Goal: Task Accomplishment & Management: Manage account settings

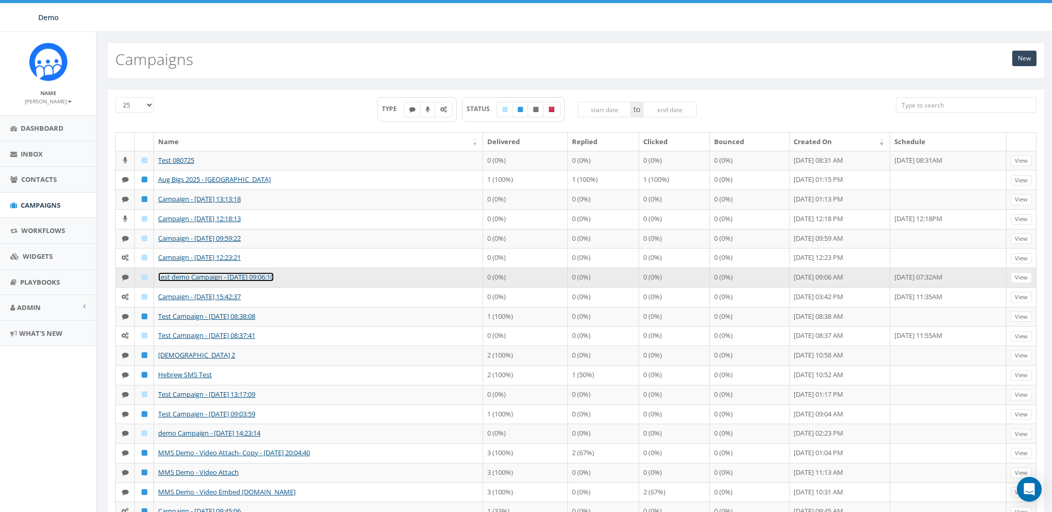
click at [174, 274] on link "test demo Campaign - [DATE] 09:06:10" at bounding box center [216, 276] width 116 height 9
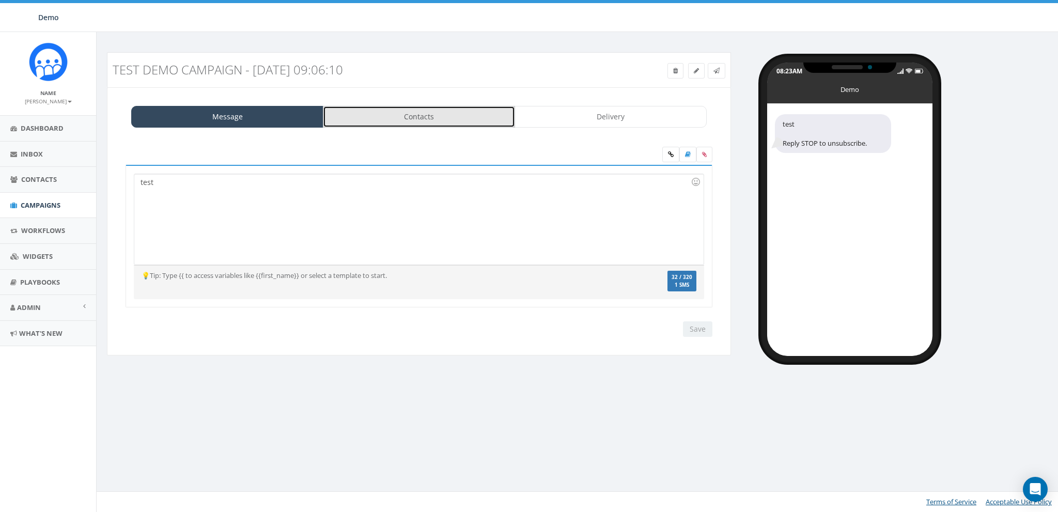
click at [420, 110] on link "Contacts" at bounding box center [419, 117] width 192 height 22
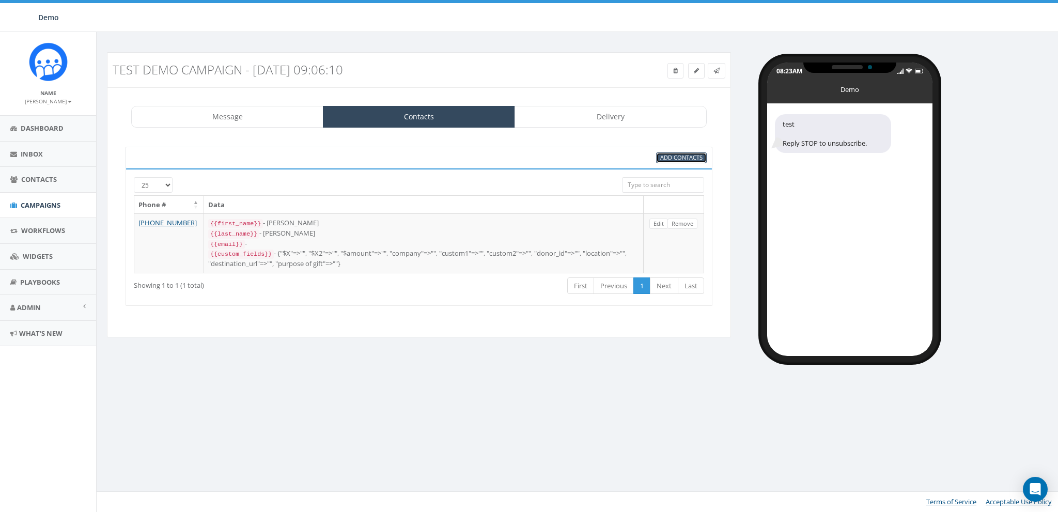
click at [683, 154] on span "Add Contacts" at bounding box center [681, 157] width 42 height 8
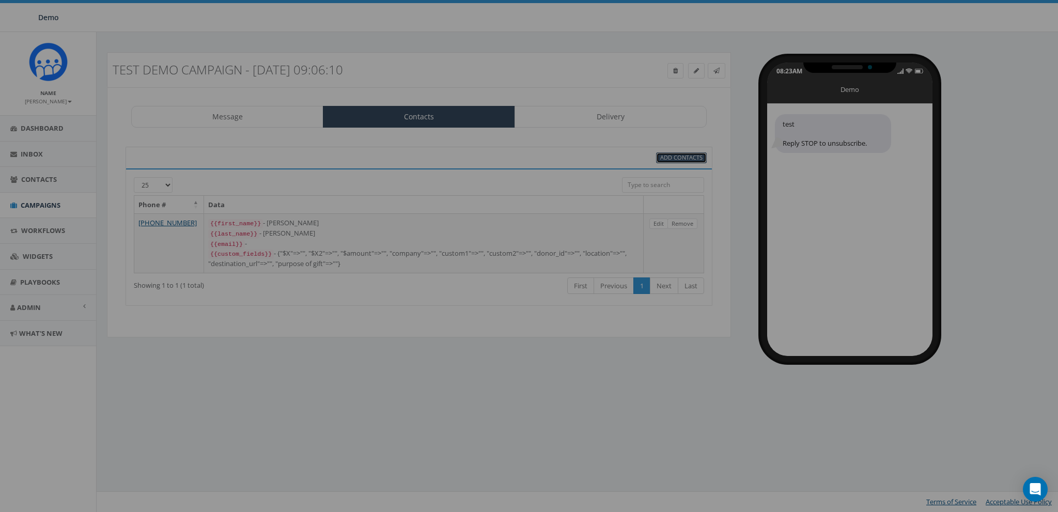
select select
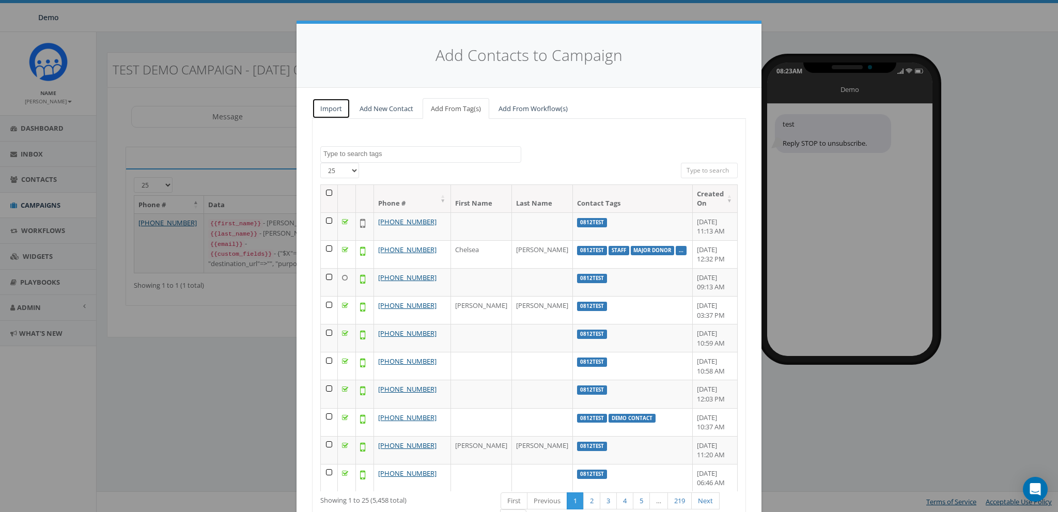
click at [332, 109] on link "Import" at bounding box center [331, 108] width 38 height 21
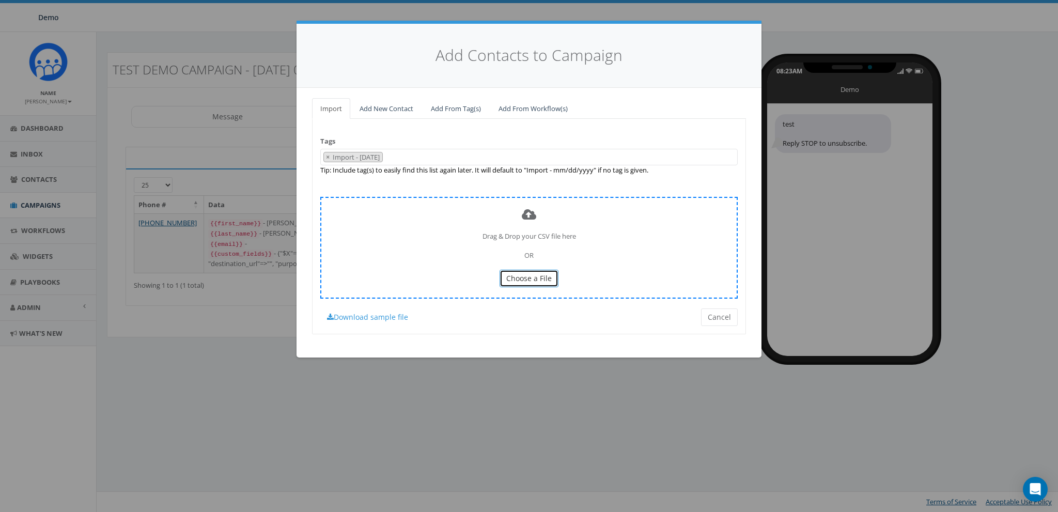
click at [543, 272] on button "Choose a File" at bounding box center [529, 279] width 59 height 18
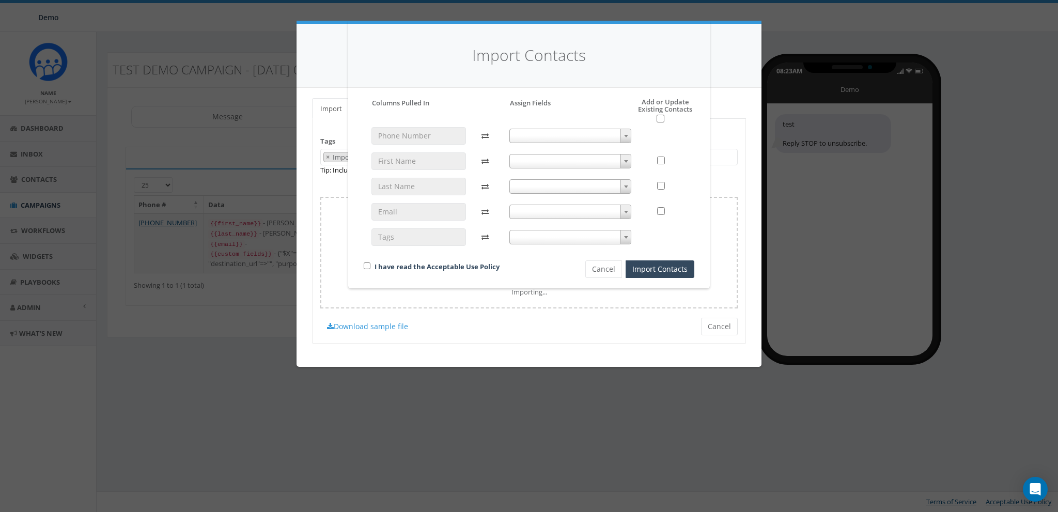
click at [526, 132] on span at bounding box center [570, 136] width 122 height 14
select select "phone_number"
click at [533, 160] on span at bounding box center [570, 161] width 122 height 14
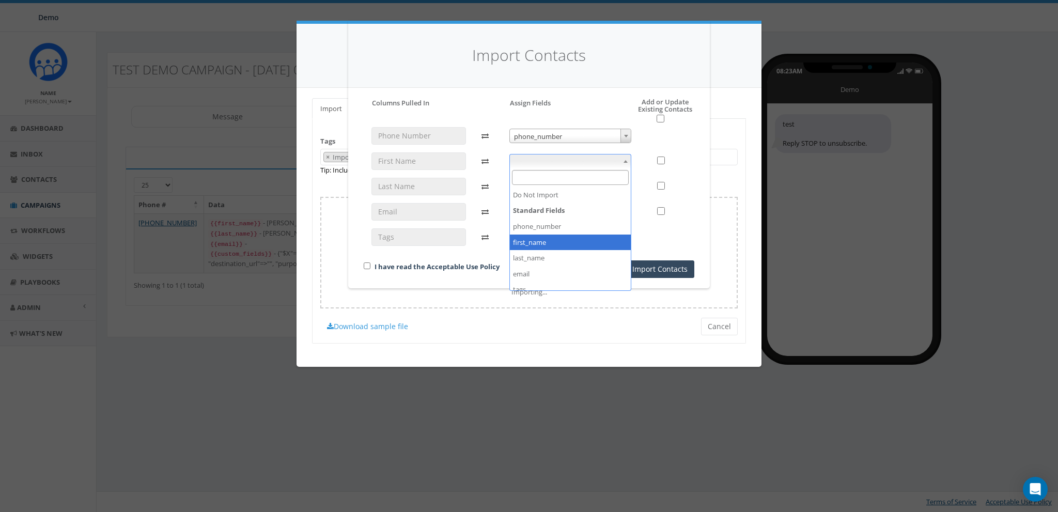
select select "first_name"
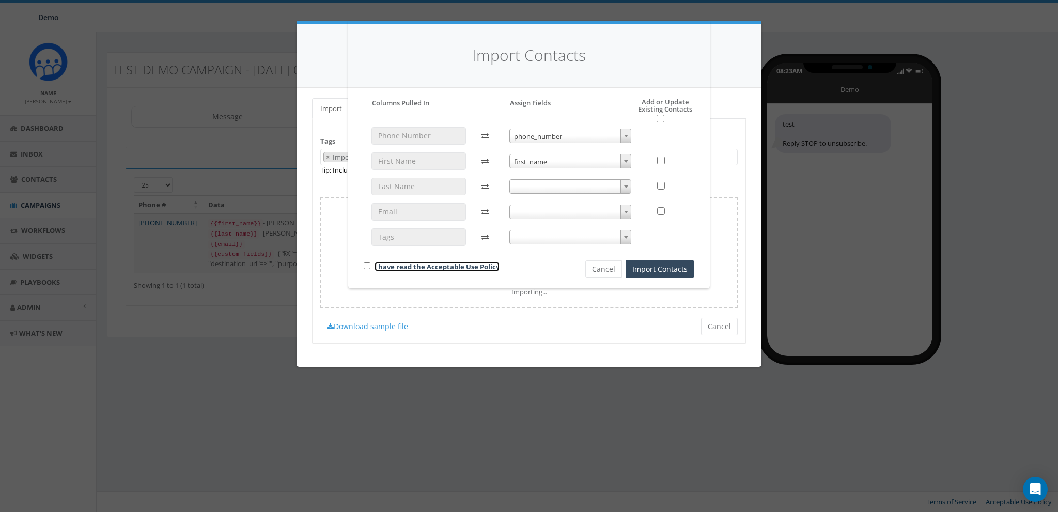
click at [384, 270] on link "I have read the Acceptable Use Policy" at bounding box center [437, 266] width 125 height 9
click at [367, 264] on input "checkbox" at bounding box center [367, 265] width 7 height 7
checkbox input "true"
click at [648, 274] on button "Import Contacts" at bounding box center [660, 269] width 69 height 18
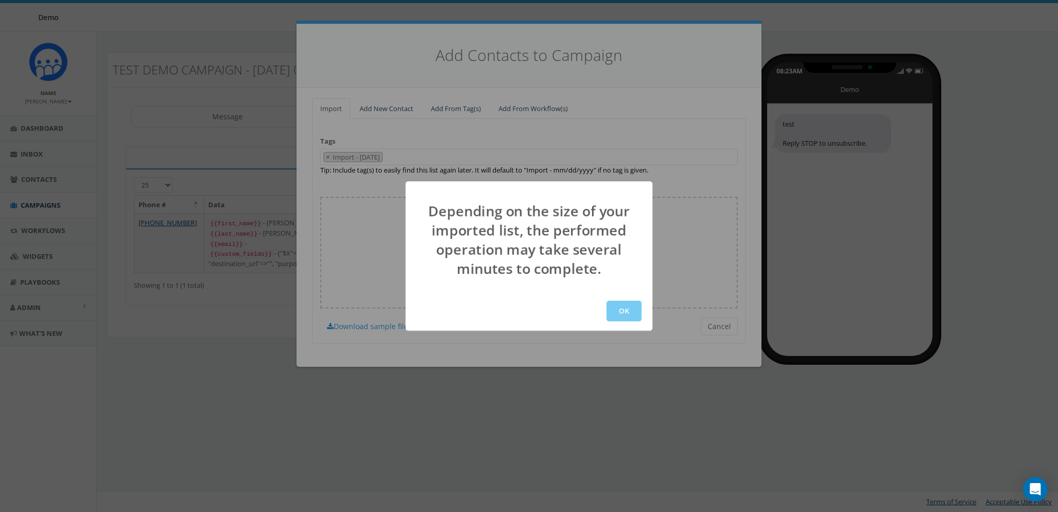
click at [624, 313] on button "OK" at bounding box center [623, 311] width 35 height 21
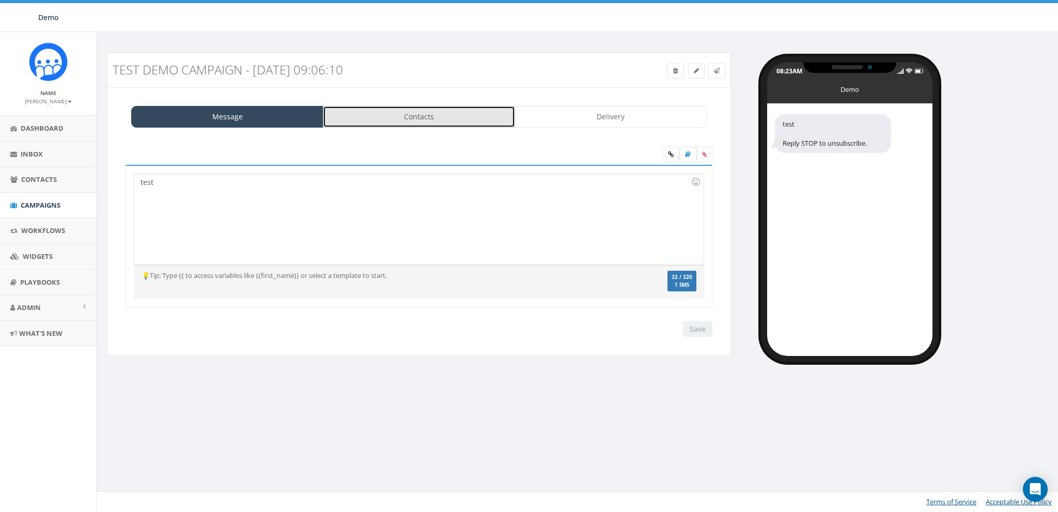
click at [407, 113] on link "Contacts" at bounding box center [419, 117] width 192 height 22
click at [425, 113] on link "Contacts" at bounding box center [419, 117] width 192 height 22
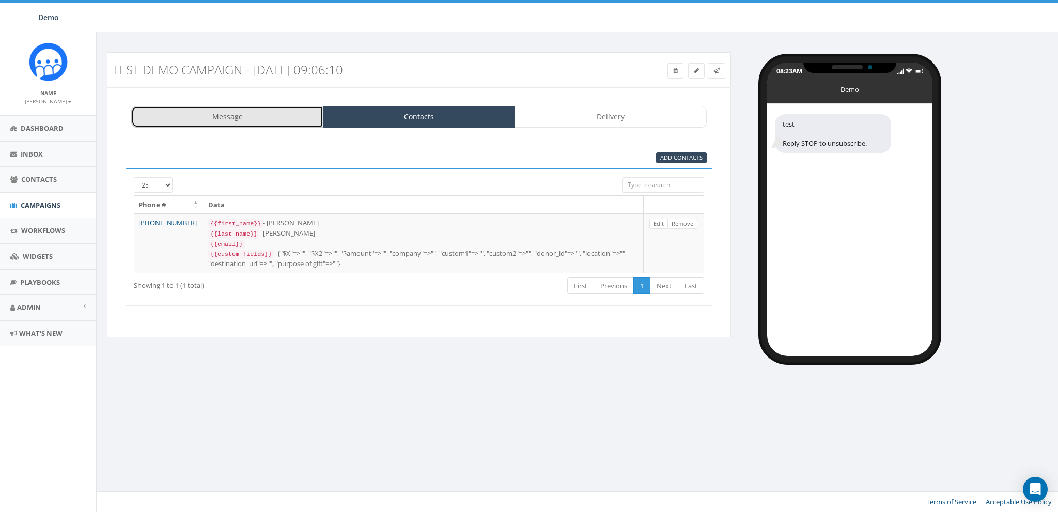
click at [245, 122] on link "Message" at bounding box center [227, 117] width 192 height 22
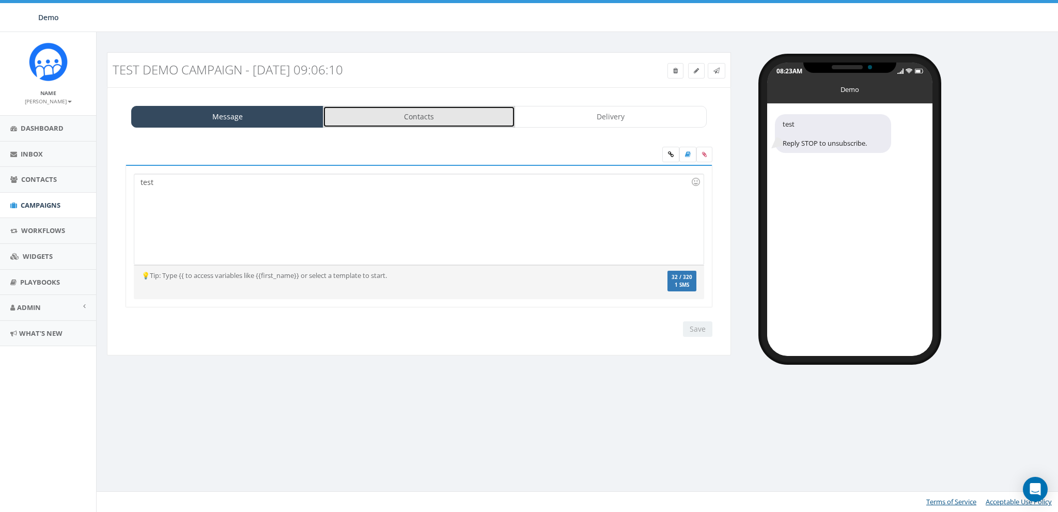
click at [425, 115] on link "Contacts" at bounding box center [419, 117] width 192 height 22
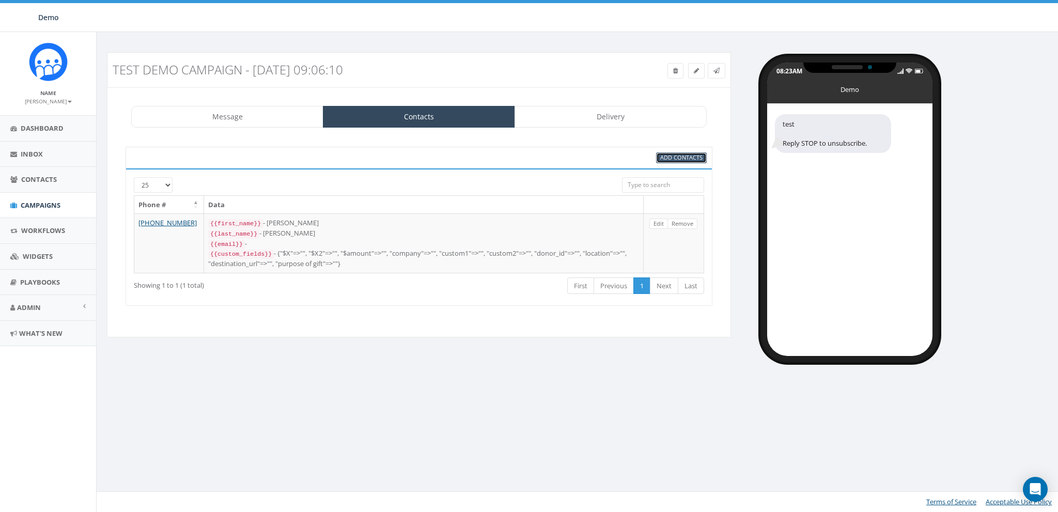
click at [665, 157] on span "Add Contacts" at bounding box center [681, 157] width 42 height 8
select select
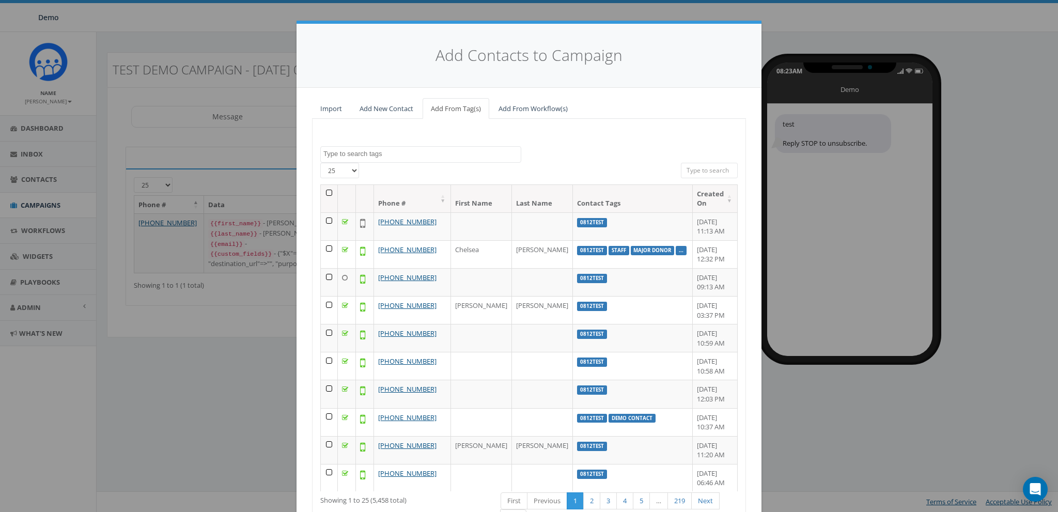
click at [699, 168] on input "search" at bounding box center [709, 170] width 57 height 15
click at [709, 167] on input "search" at bounding box center [709, 170] width 57 height 15
type input "0"
click at [693, 205] on th "Created On" at bounding box center [715, 198] width 45 height 27
click at [693, 204] on th "Created On" at bounding box center [715, 198] width 45 height 27
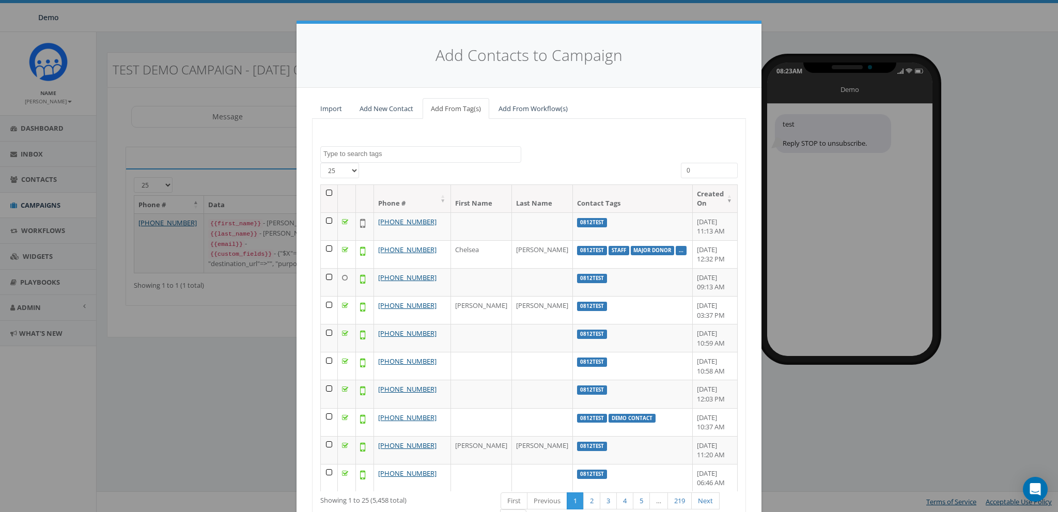
click at [693, 204] on th "Created On" at bounding box center [715, 198] width 45 height 27
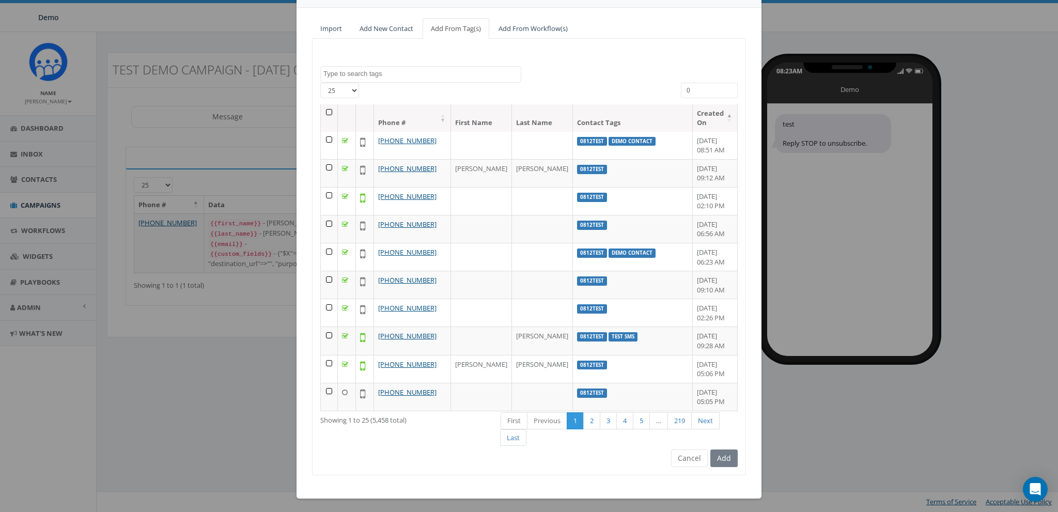
scroll to position [81, 0]
click at [685, 460] on button "Cancel" at bounding box center [689, 458] width 37 height 18
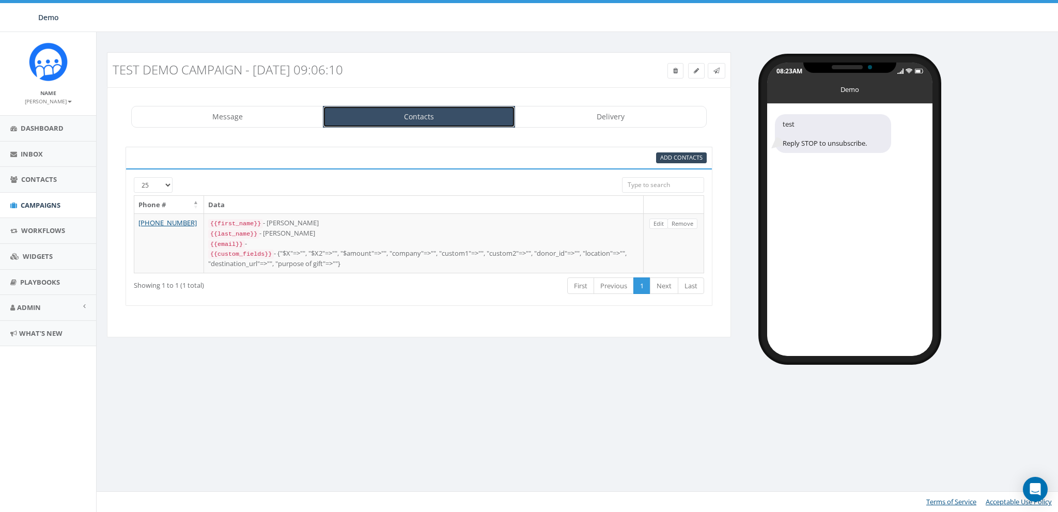
click at [392, 121] on link "Contacts" at bounding box center [419, 117] width 192 height 22
click at [700, 160] on span "Add Contacts" at bounding box center [681, 157] width 42 height 8
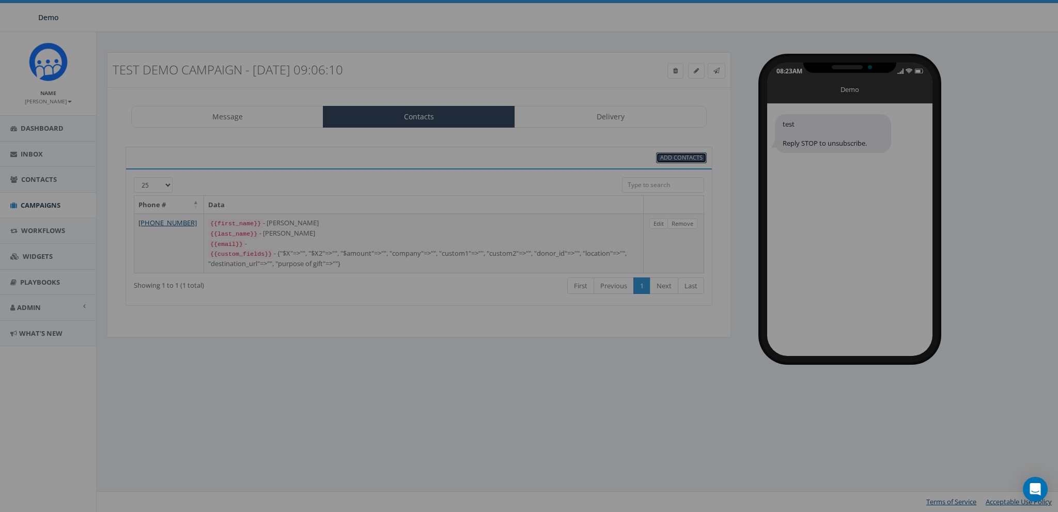
scroll to position [0, 0]
select select
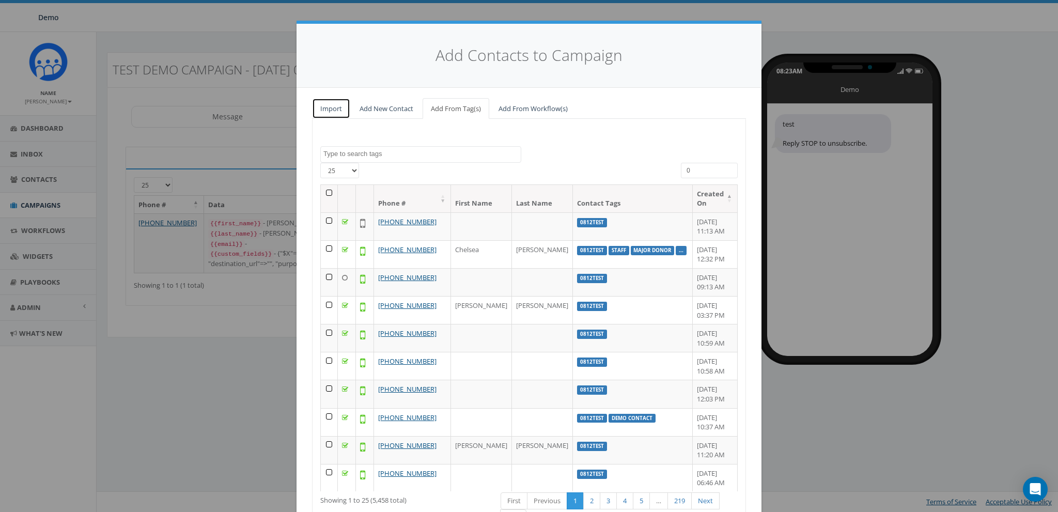
click at [320, 105] on link "Import" at bounding box center [331, 108] width 38 height 21
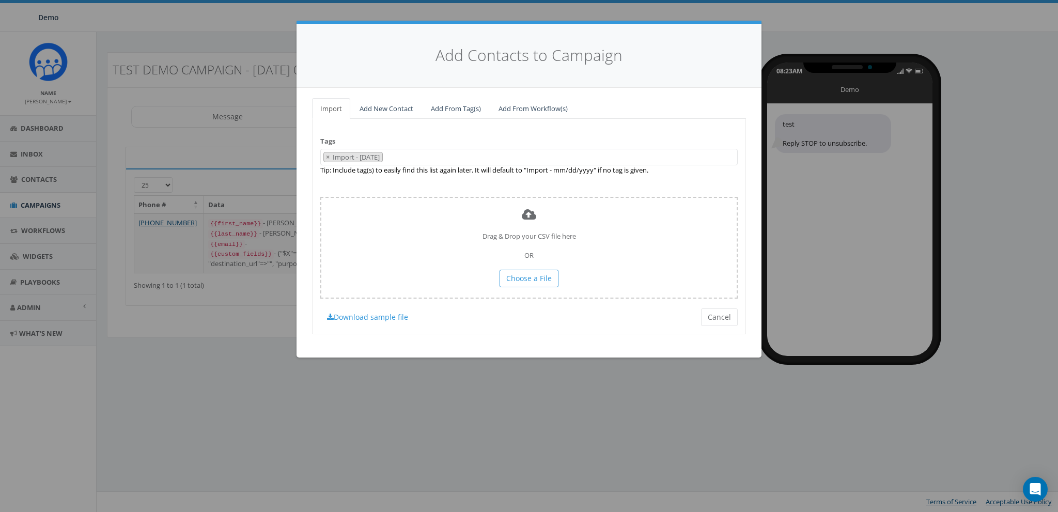
click at [340, 157] on 08\/14\/2025 "Import - [DATE]" at bounding box center [357, 156] width 51 height 9
click at [441, 155] on span "× Import - 08/14/2025" at bounding box center [528, 157] width 417 height 17
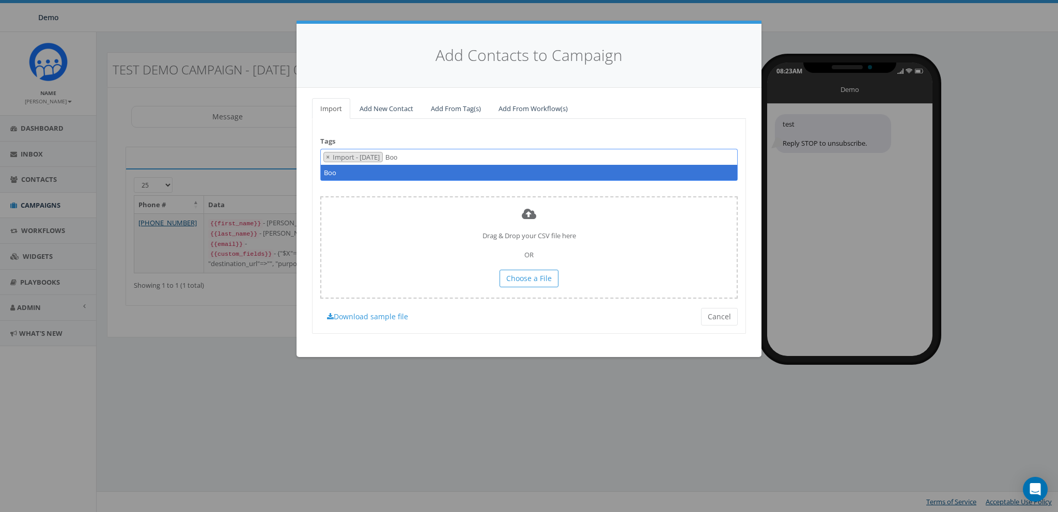
type textarea "Boo"
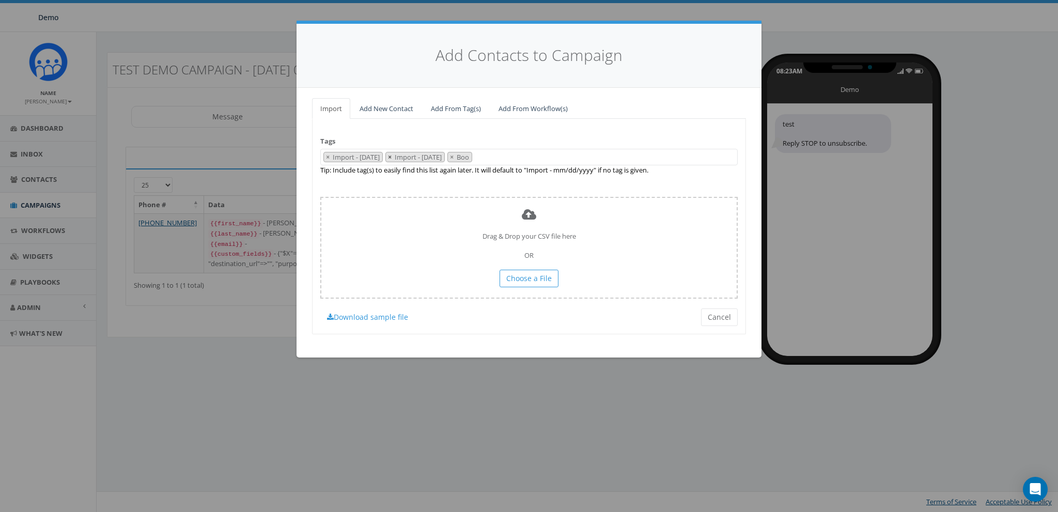
click at [392, 156] on span "×" at bounding box center [390, 156] width 4 height 9
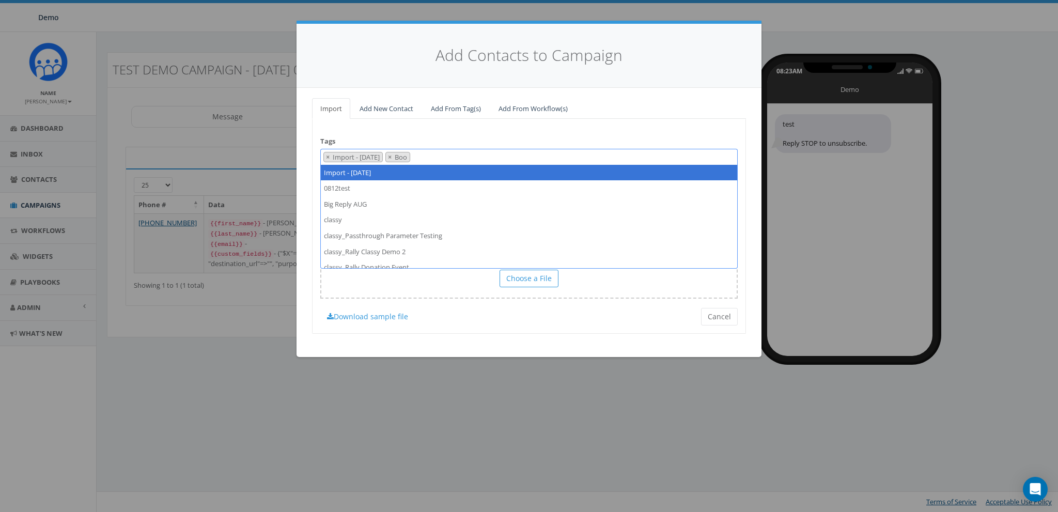
click at [445, 131] on div "Tags Import - 08/14/2025 0812test Big Reply AUG classy classy_Passthrough Param…" at bounding box center [529, 226] width 434 height 215
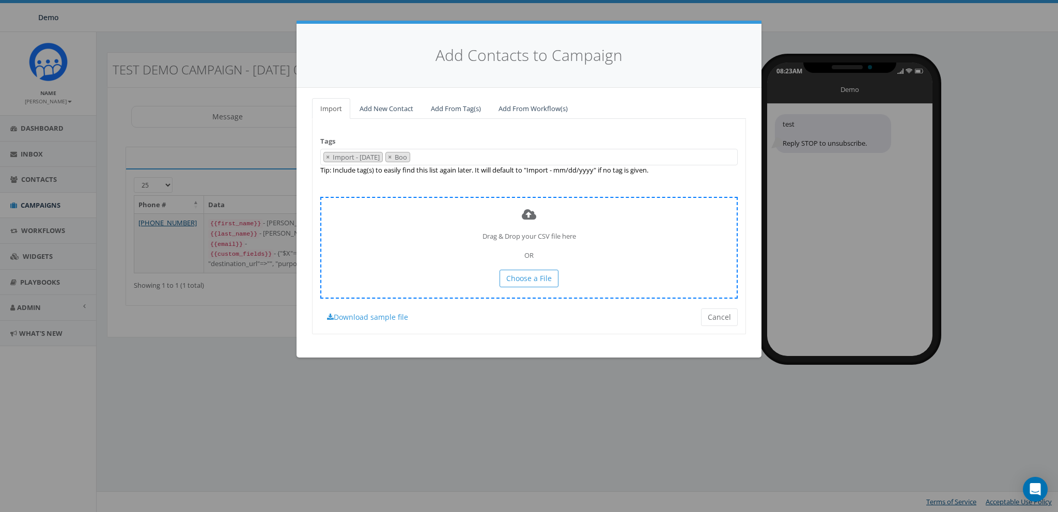
click at [535, 291] on div "Drag & Drop your CSV file here OR Choose a File" at bounding box center [528, 248] width 417 height 102
click at [534, 284] on button "Choose a File" at bounding box center [529, 279] width 59 height 18
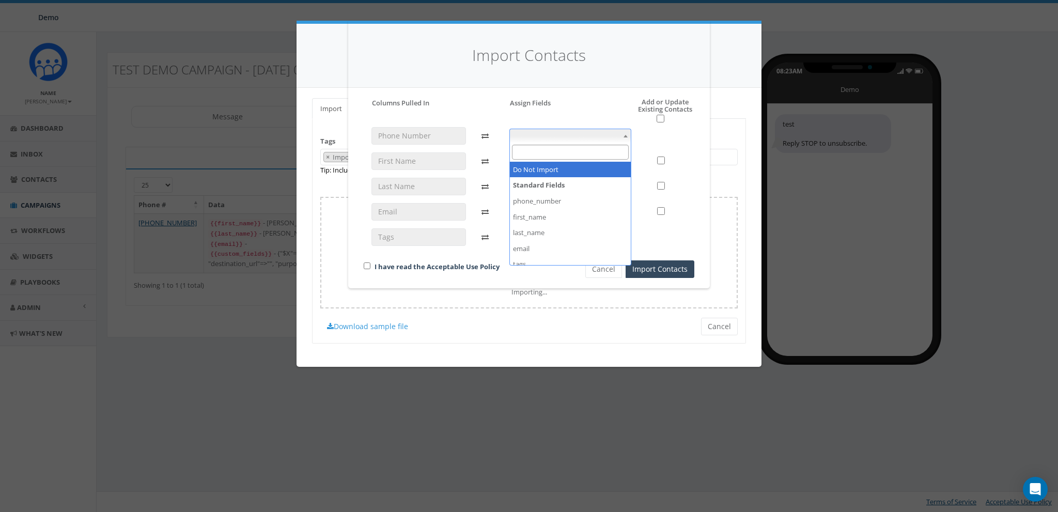
click at [538, 130] on span at bounding box center [570, 136] width 122 height 14
select select "phone_number"
click at [536, 164] on span at bounding box center [570, 161] width 122 height 14
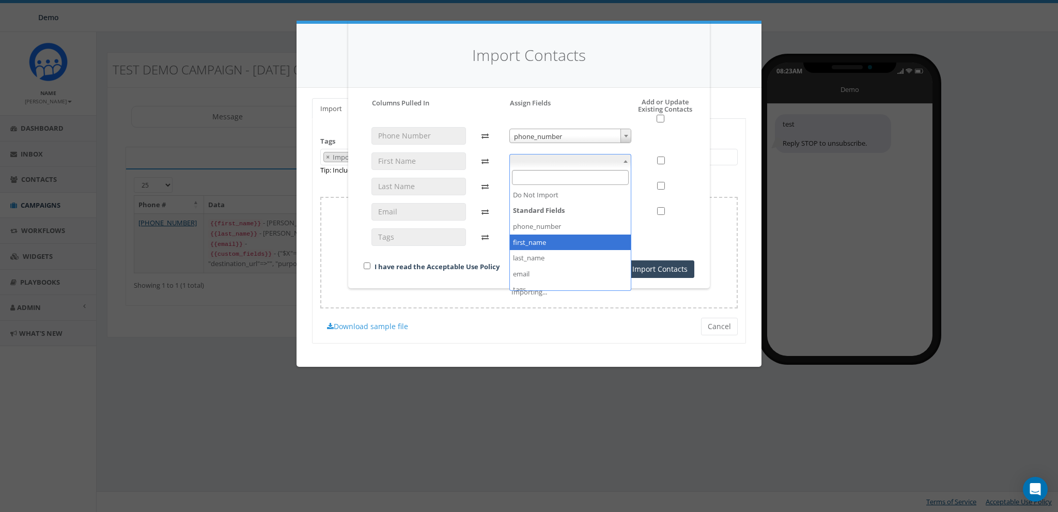
select select "first_name"
click at [368, 266] on input "checkbox" at bounding box center [367, 265] width 7 height 7
checkbox input "true"
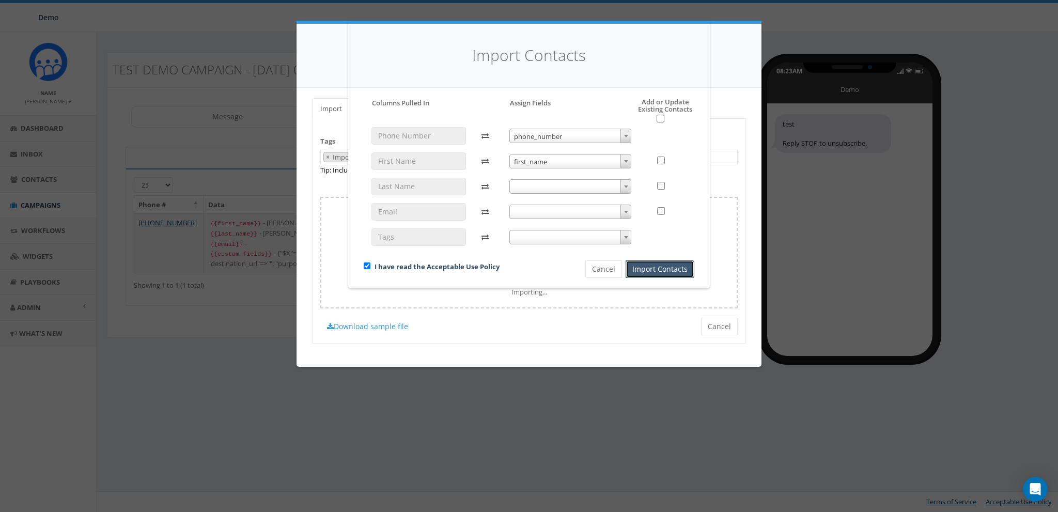
click at [645, 272] on button "Import Contacts" at bounding box center [660, 269] width 69 height 18
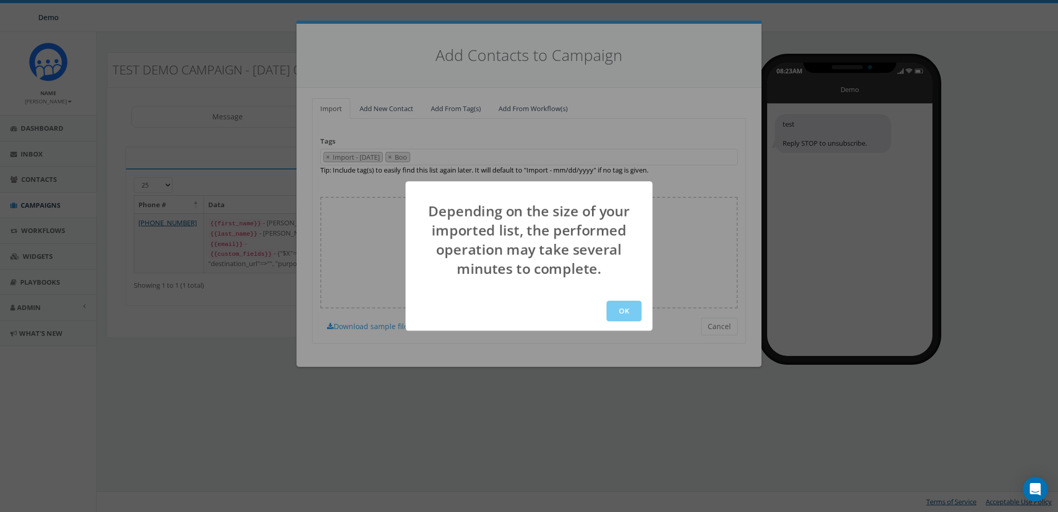
click at [634, 316] on button "OK" at bounding box center [623, 311] width 35 height 21
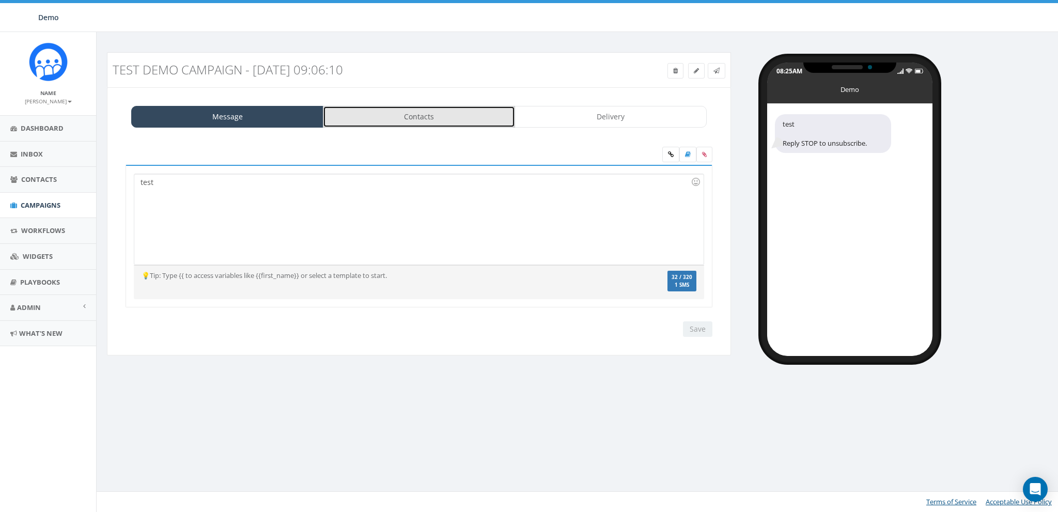
click at [405, 116] on link "Contacts" at bounding box center [419, 117] width 192 height 22
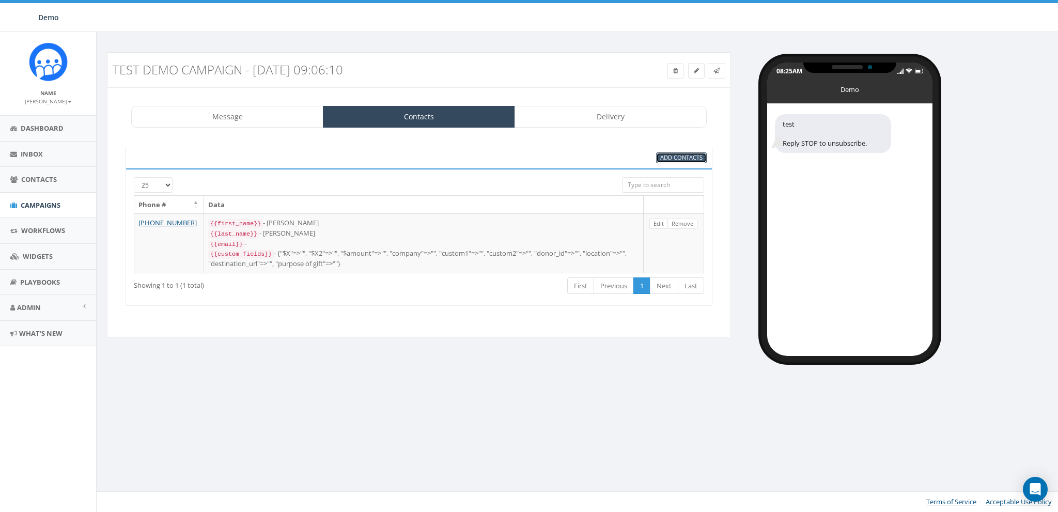
click at [675, 154] on span "Add Contacts" at bounding box center [681, 157] width 42 height 8
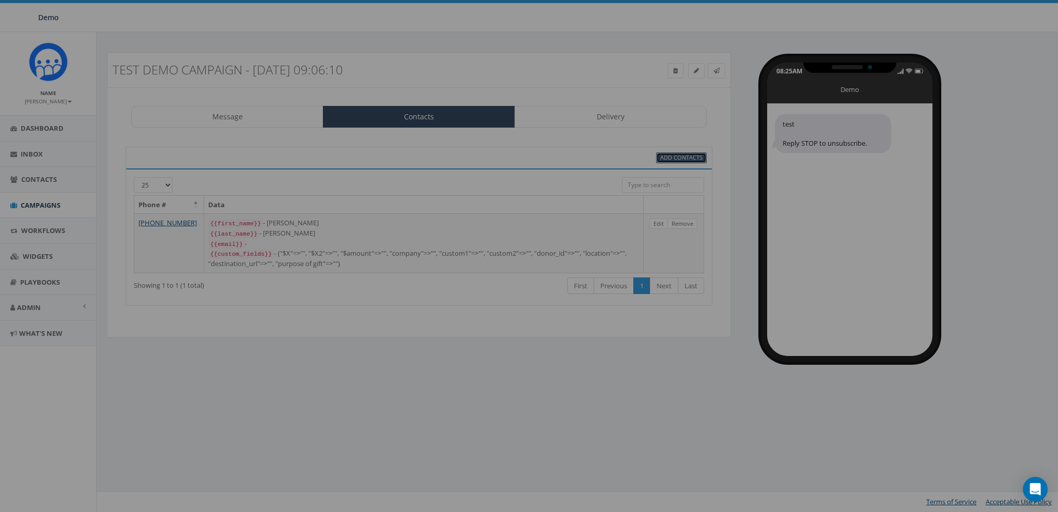
select select
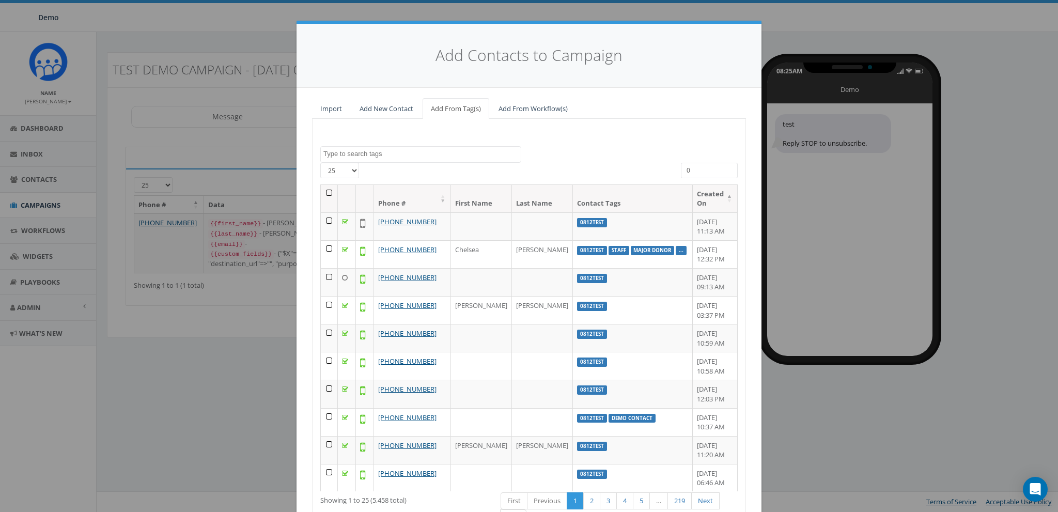
click at [414, 156] on textarea "Search" at bounding box center [421, 153] width 197 height 9
type textarea "bo"
select select "Boo"
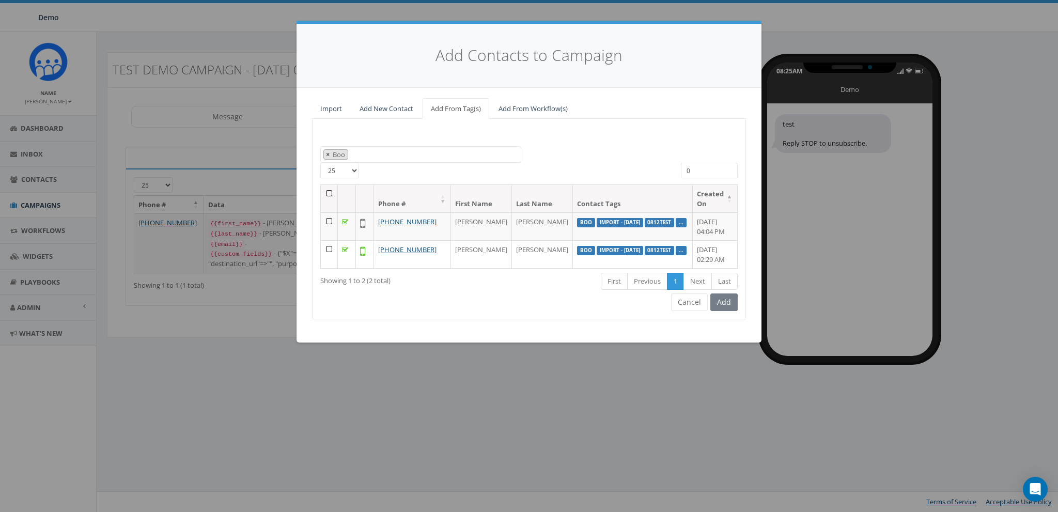
click at [325, 153] on button "×" at bounding box center [328, 155] width 8 height 10
select select
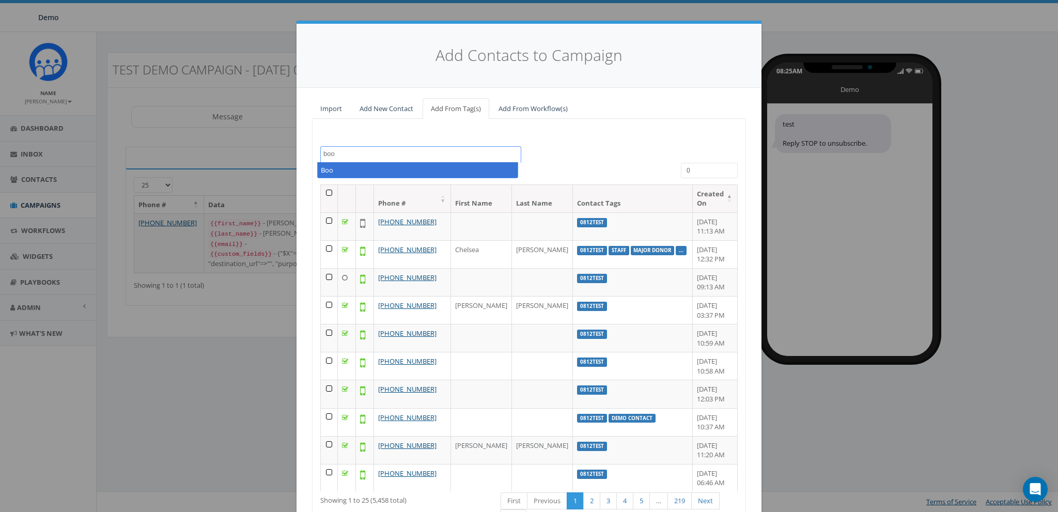
type textarea "boo"
select select "Boo"
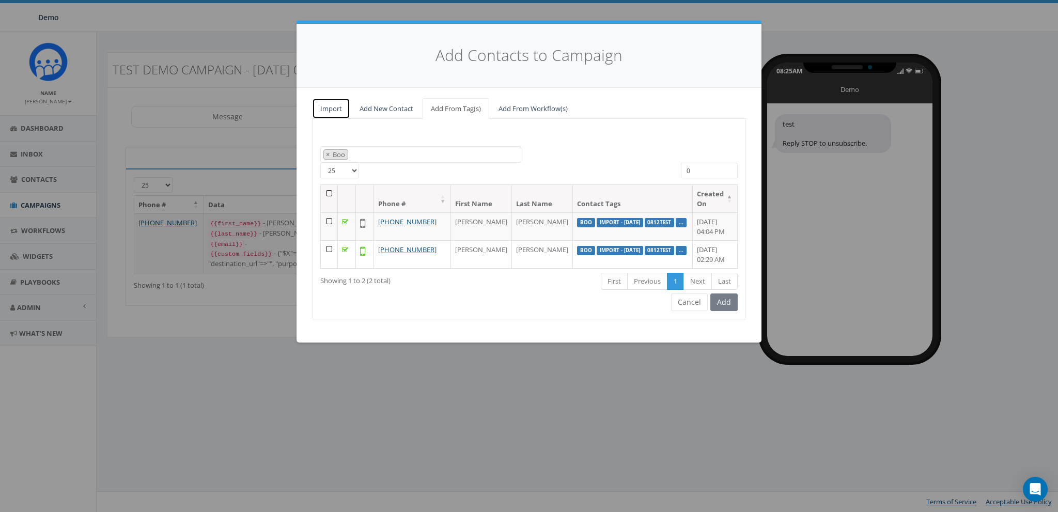
click at [331, 111] on link "Import" at bounding box center [331, 108] width 38 height 21
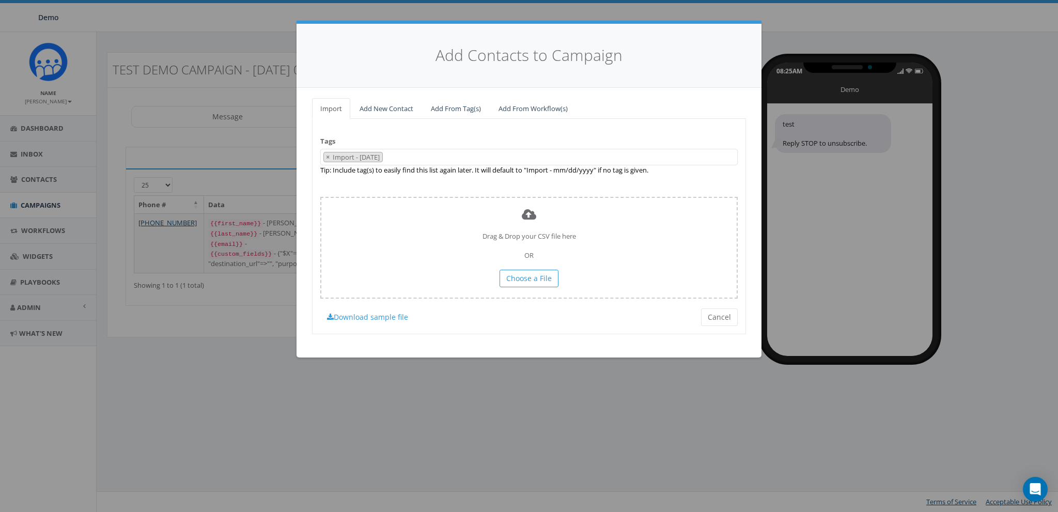
click at [432, 157] on span "× Import - 08/14/2025" at bounding box center [528, 157] width 417 height 17
click at [441, 156] on span "× Import - 08/14/2025 × Boo" at bounding box center [528, 157] width 417 height 17
click at [448, 135] on div "Tags Import - 08/14/2025 0812test Big Reply AUG Boo classy classy_Passthrough P…" at bounding box center [529, 226] width 434 height 215
click at [458, 107] on link "Add From Tag(s)" at bounding box center [456, 108] width 67 height 21
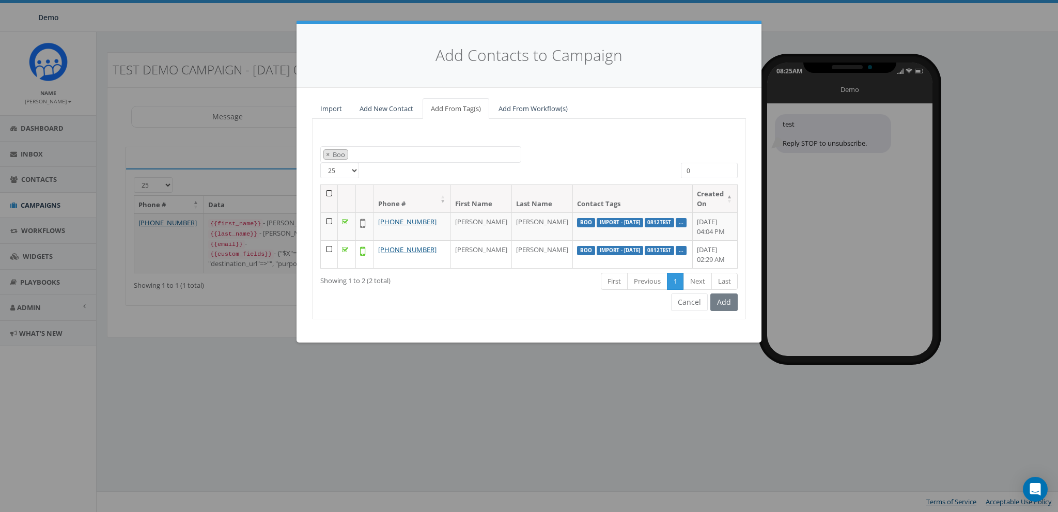
click at [724, 170] on input "0" at bounding box center [709, 170] width 57 height 15
click at [332, 109] on link "Import" at bounding box center [331, 108] width 38 height 21
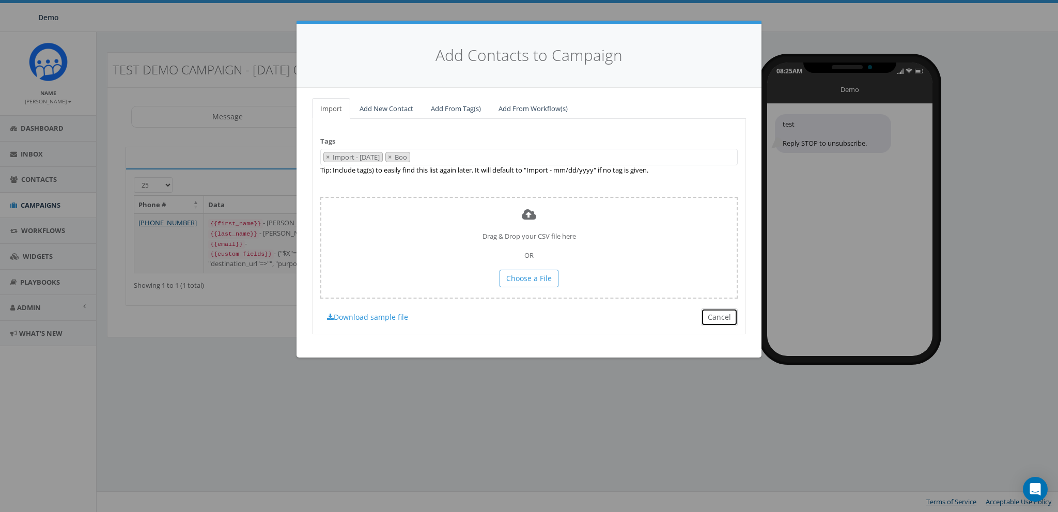
click at [717, 320] on button "Cancel" at bounding box center [719, 317] width 37 height 18
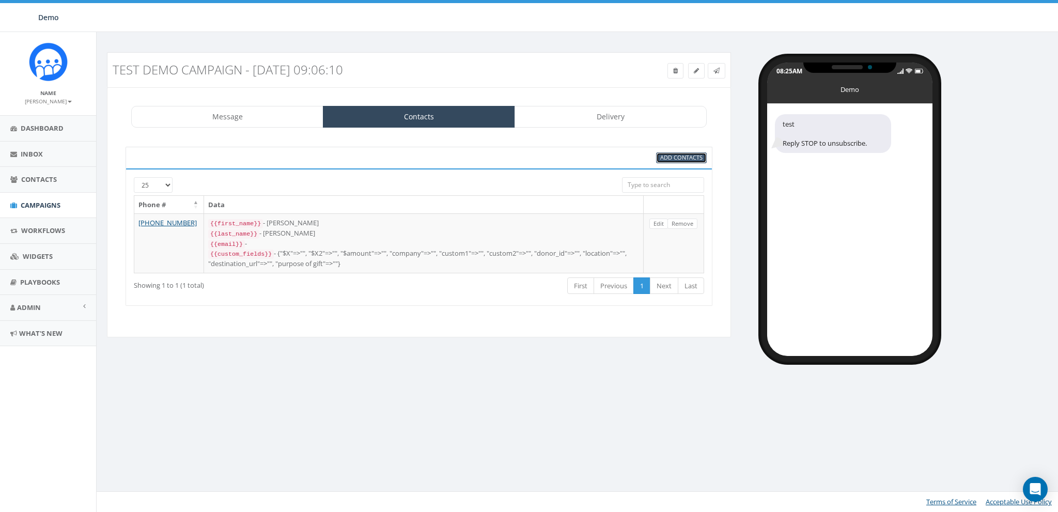
click at [691, 153] on span "Add Contacts" at bounding box center [681, 157] width 42 height 8
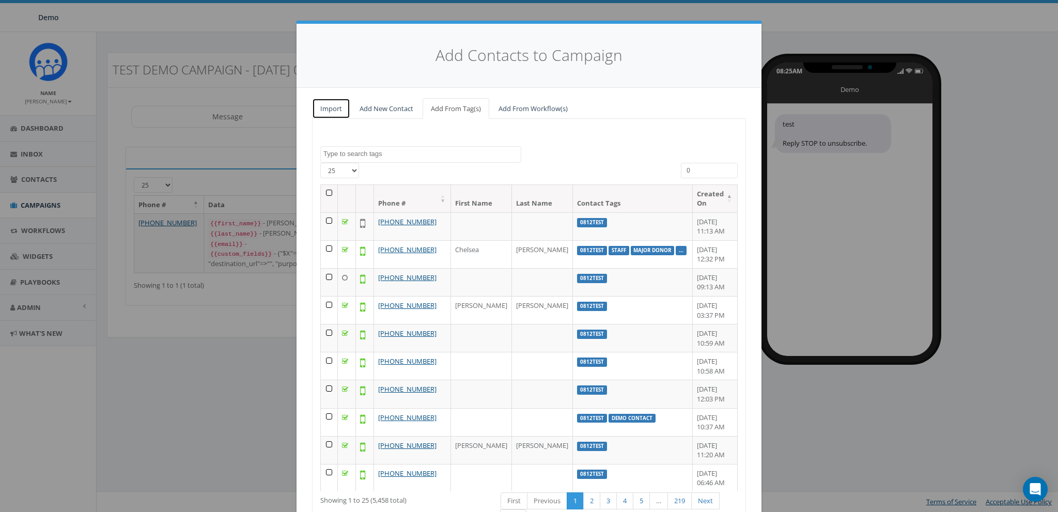
click at [327, 108] on link "Import" at bounding box center [331, 108] width 38 height 21
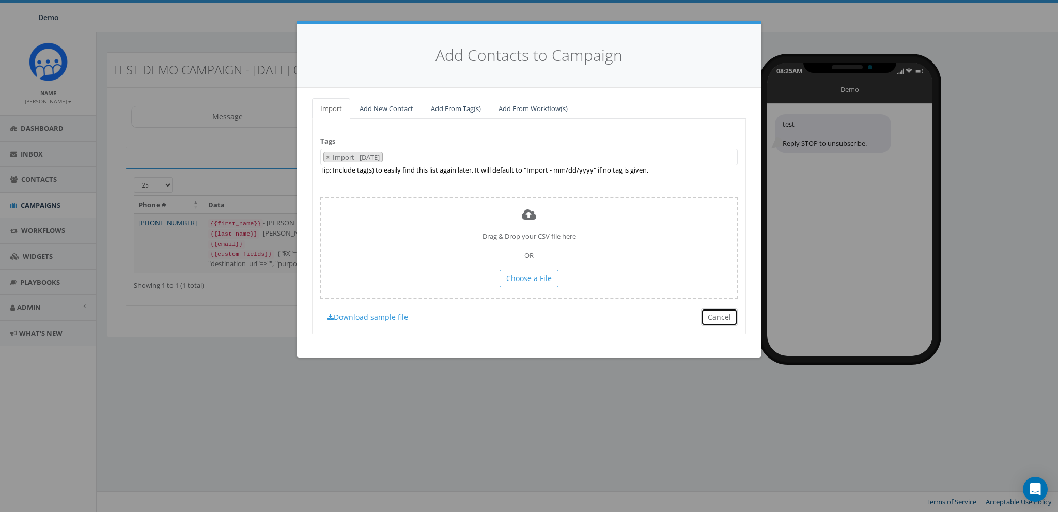
click at [721, 315] on button "Cancel" at bounding box center [719, 317] width 37 height 18
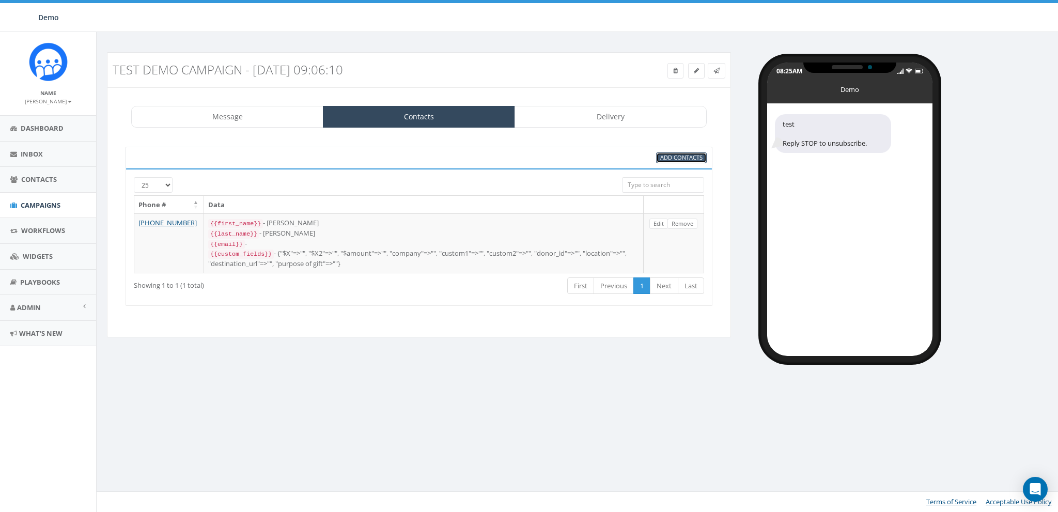
click at [673, 158] on span "Add Contacts" at bounding box center [681, 157] width 42 height 8
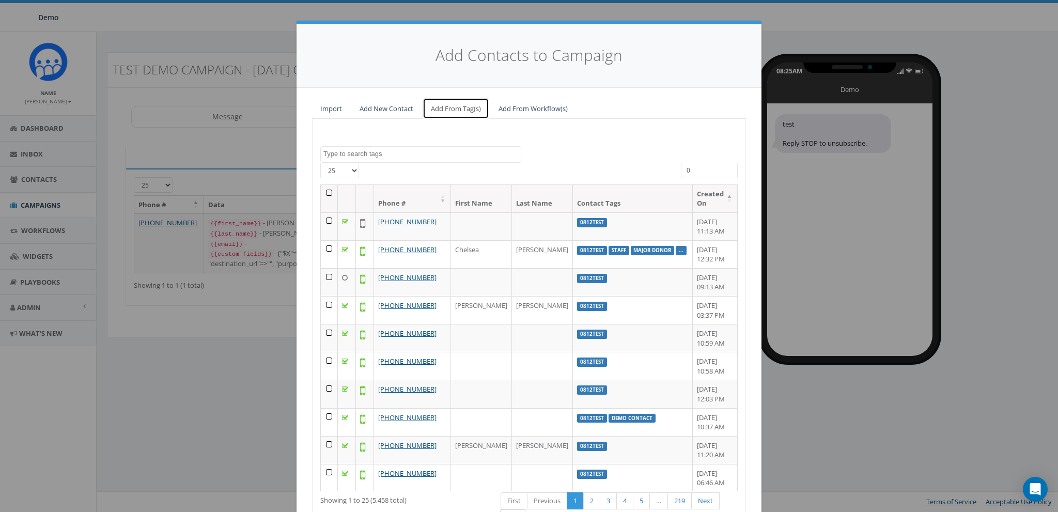
click at [445, 104] on link "Add From Tag(s)" at bounding box center [456, 108] width 67 height 21
click at [392, 151] on textarea "Search" at bounding box center [421, 153] width 197 height 9
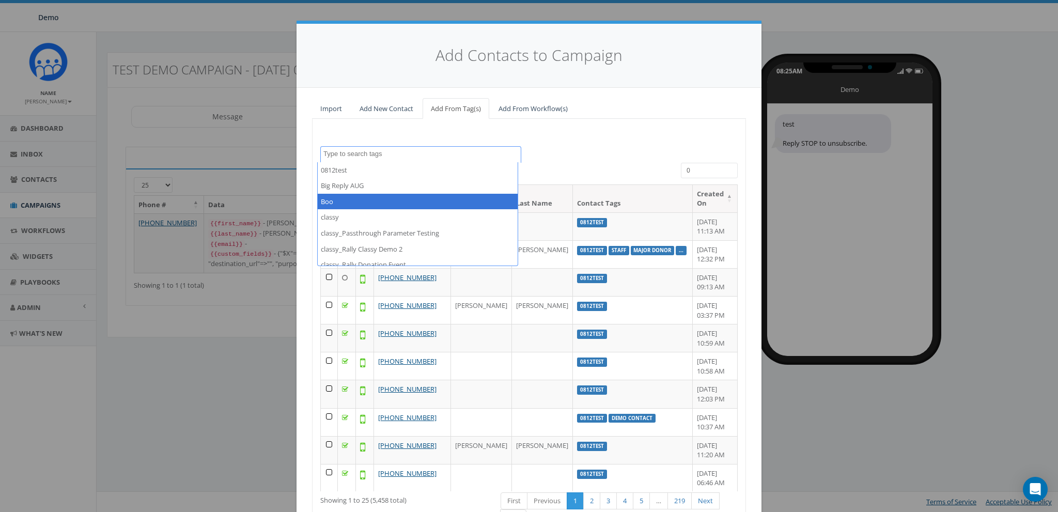
select select "Boo"
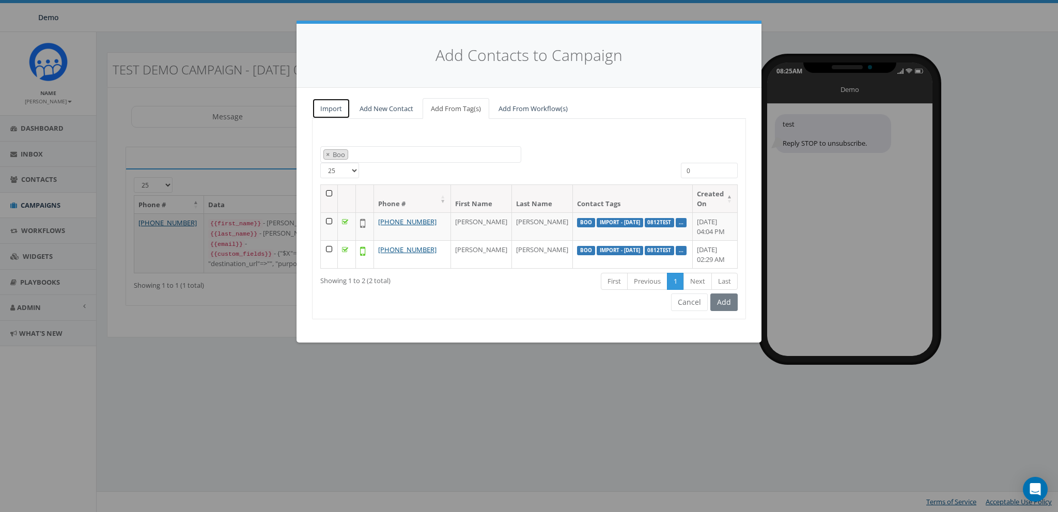
click at [323, 107] on link "Import" at bounding box center [331, 108] width 38 height 21
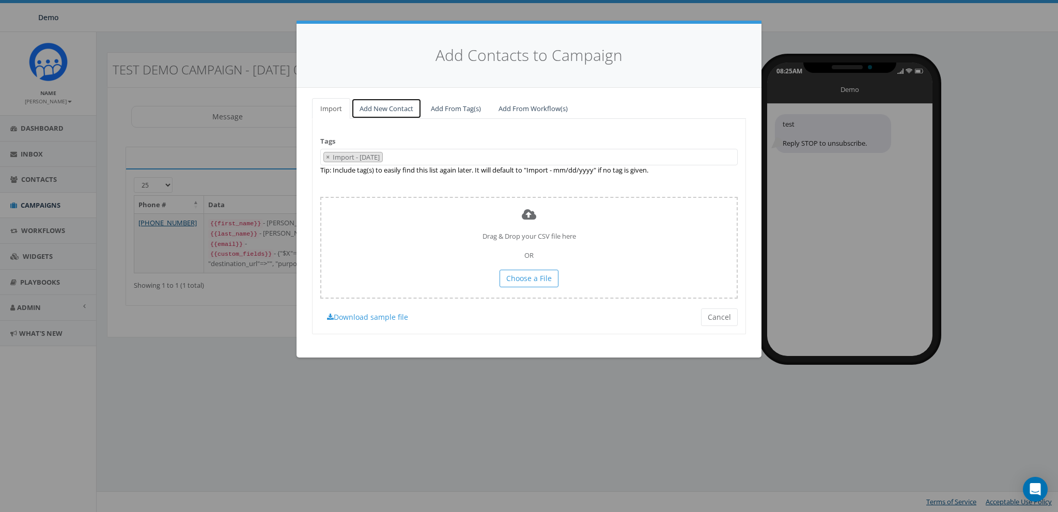
click at [388, 111] on link "Add New Contact" at bounding box center [386, 108] width 70 height 21
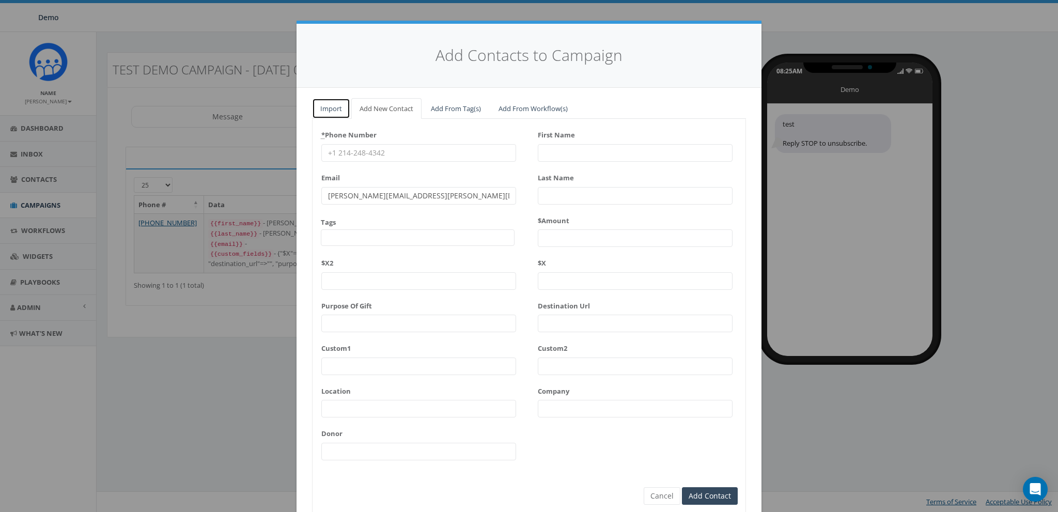
click at [339, 109] on link "Import" at bounding box center [331, 108] width 38 height 21
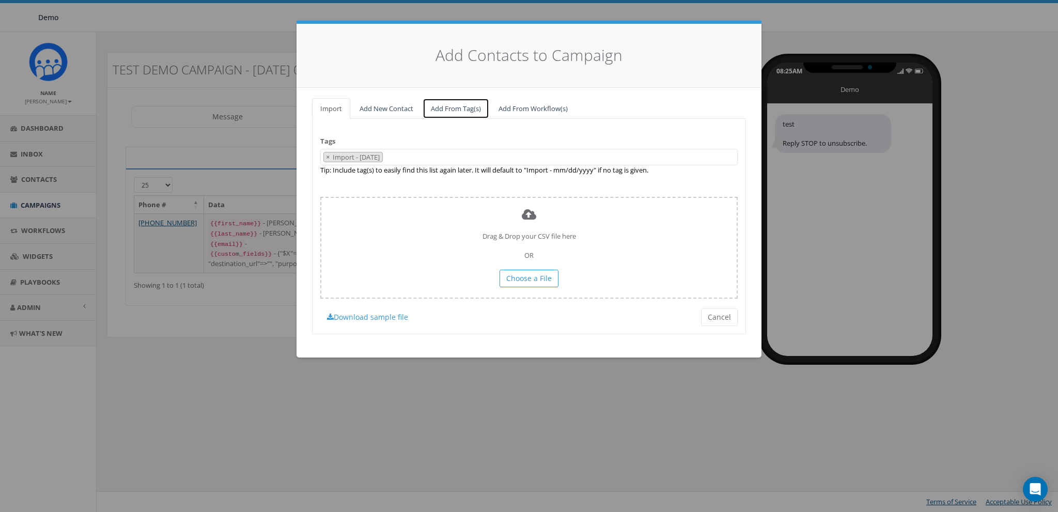
click at [476, 105] on link "Add From Tag(s)" at bounding box center [456, 108] width 67 height 21
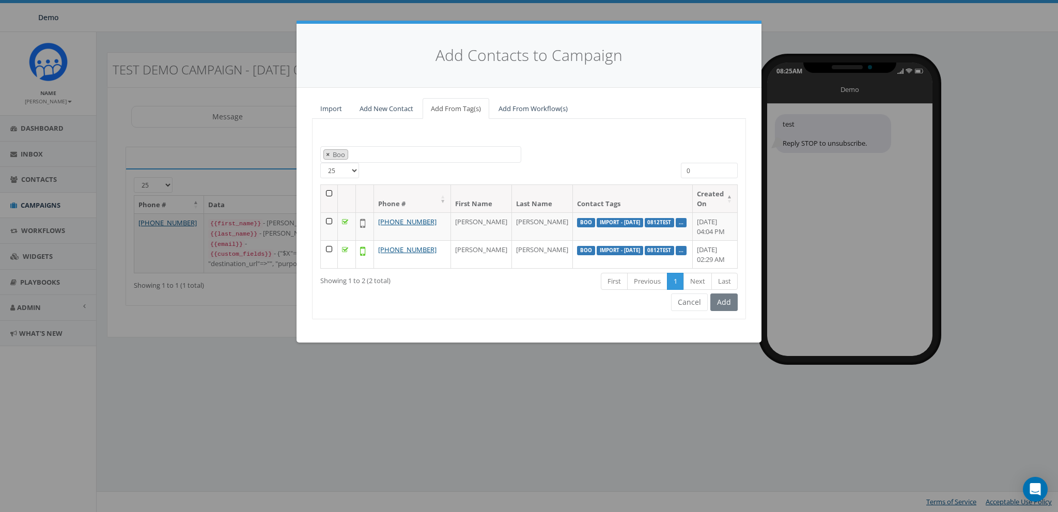
click at [327, 155] on span "×" at bounding box center [328, 154] width 4 height 9
select select
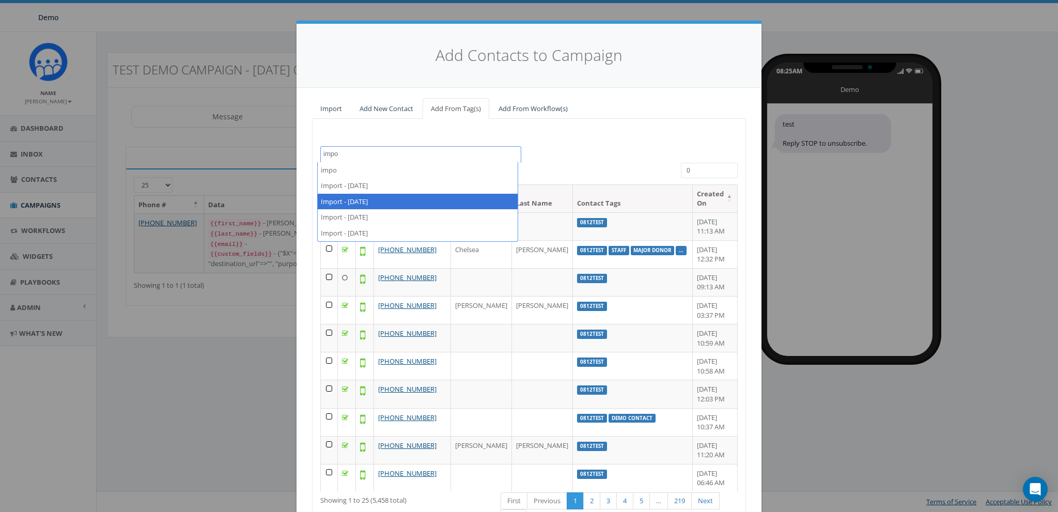
type textarea "impo"
select select "Import - [DATE]"
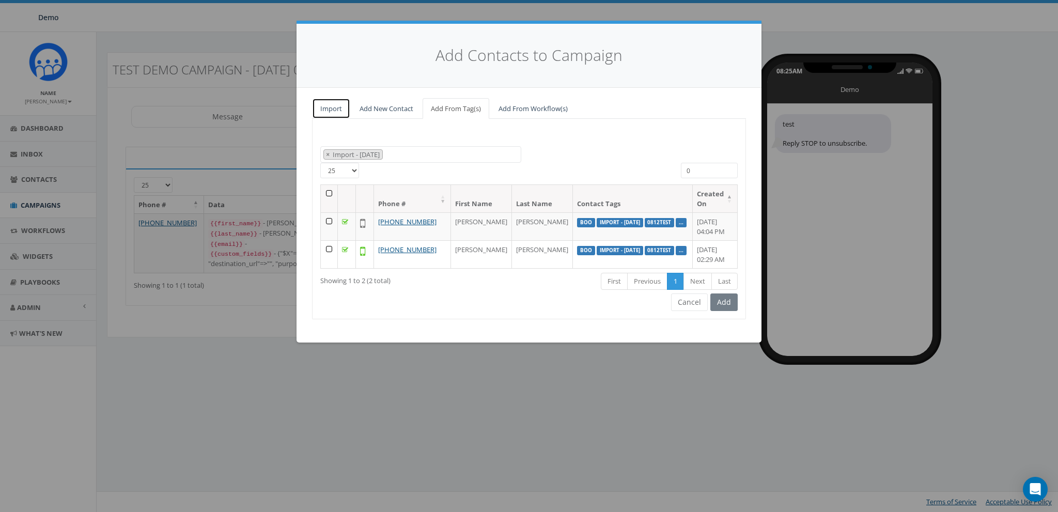
click at [332, 104] on link "Import" at bounding box center [331, 108] width 38 height 21
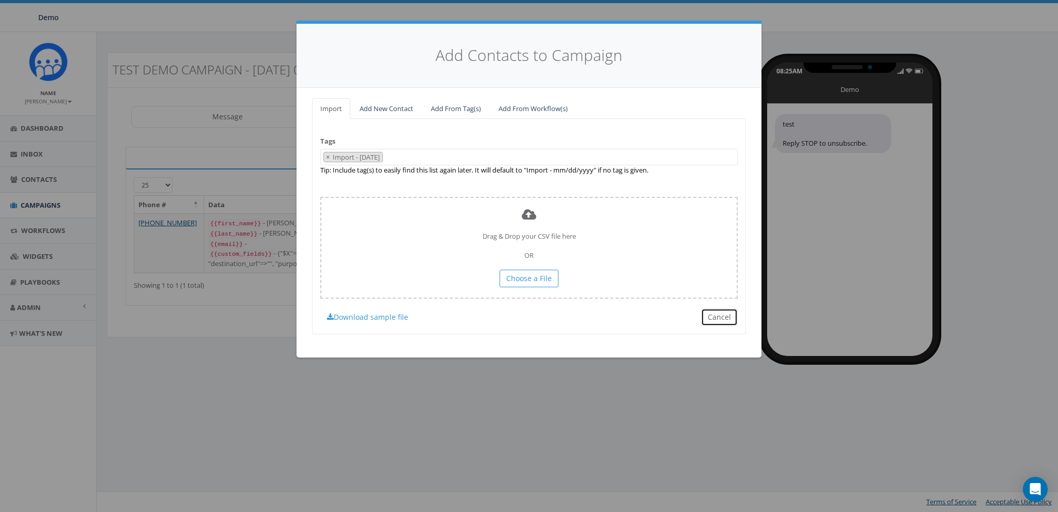
click at [730, 318] on button "Cancel" at bounding box center [719, 317] width 37 height 18
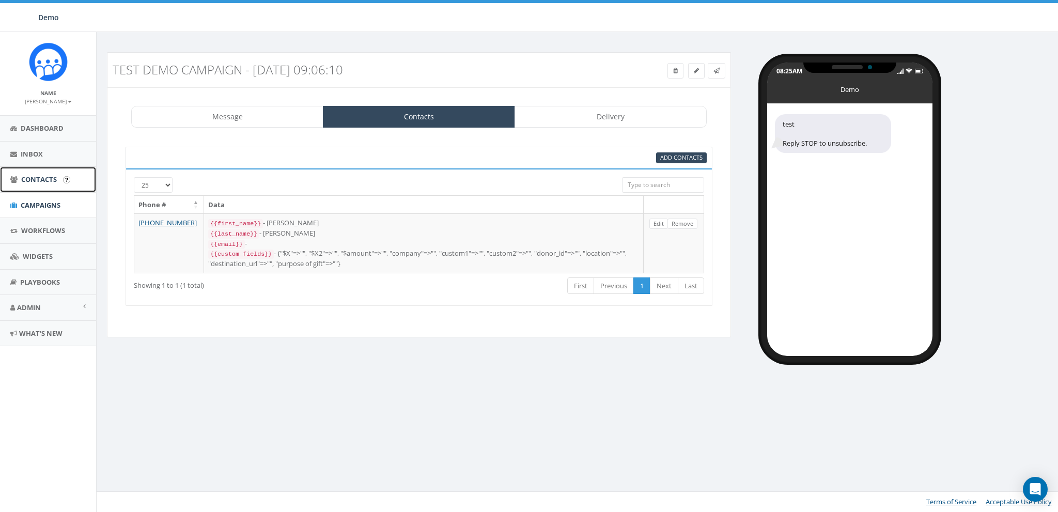
click at [34, 184] on link "Contacts" at bounding box center [48, 179] width 96 height 25
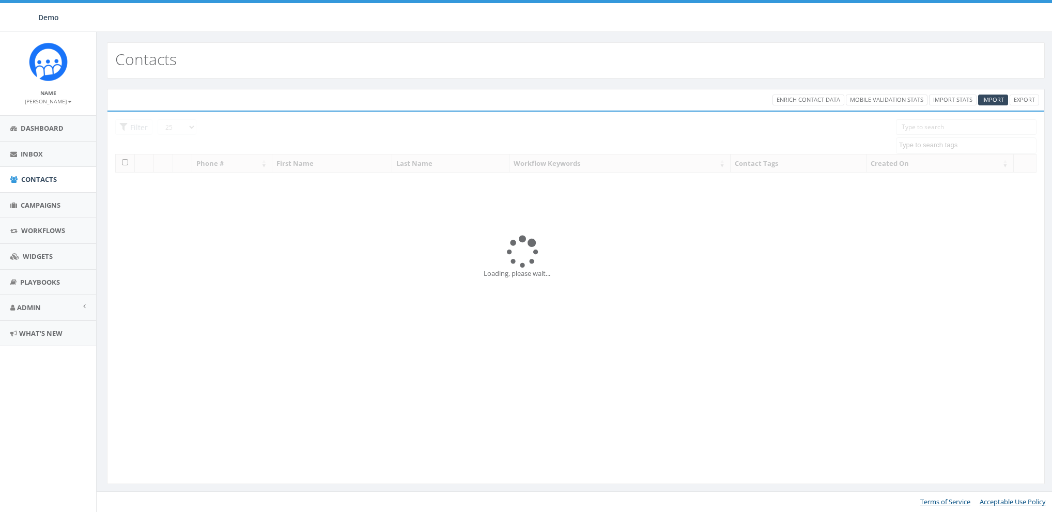
select select
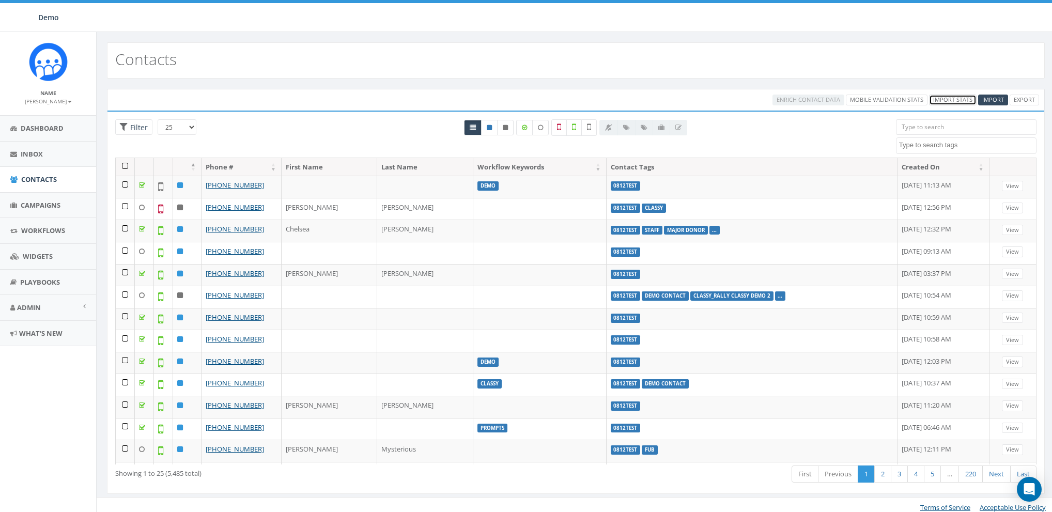
click at [947, 100] on link "Import Stats" at bounding box center [953, 100] width 48 height 11
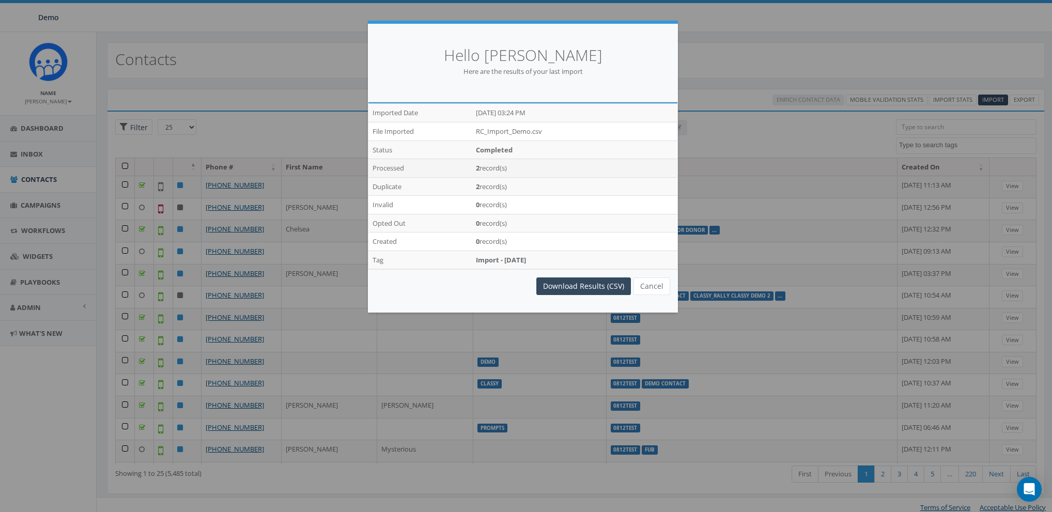
drag, startPoint x: 477, startPoint y: 168, endPoint x: 538, endPoint y: 168, distance: 61.0
click at [538, 168] on tr "Processed 2 record(s)" at bounding box center [522, 168] width 309 height 19
drag, startPoint x: 485, startPoint y: 185, endPoint x: 531, endPoint y: 210, distance: 52.9
click at [559, 182] on tr "Duplicate 2 record(s)" at bounding box center [522, 186] width 309 height 19
drag, startPoint x: 475, startPoint y: 167, endPoint x: 520, endPoint y: 165, distance: 45.0
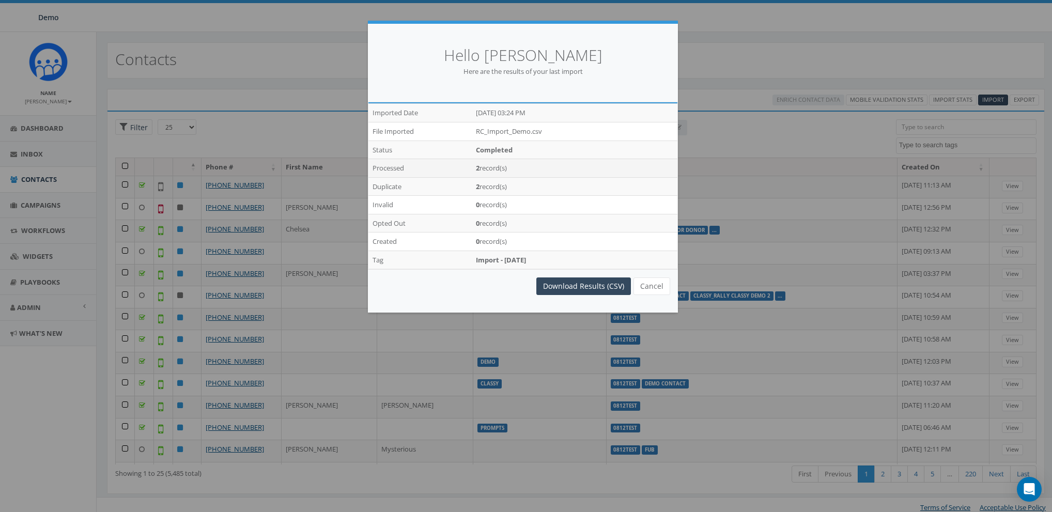
click at [520, 165] on td "2 record(s)" at bounding box center [575, 168] width 206 height 19
drag, startPoint x: 474, startPoint y: 220, endPoint x: 544, endPoint y: 221, distance: 69.8
click at [544, 221] on tr "Opted Out 0 record(s)" at bounding box center [522, 223] width 309 height 19
drag, startPoint x: 475, startPoint y: 237, endPoint x: 573, endPoint y: 237, distance: 98.7
click at [573, 237] on td "0 record(s)" at bounding box center [575, 241] width 206 height 19
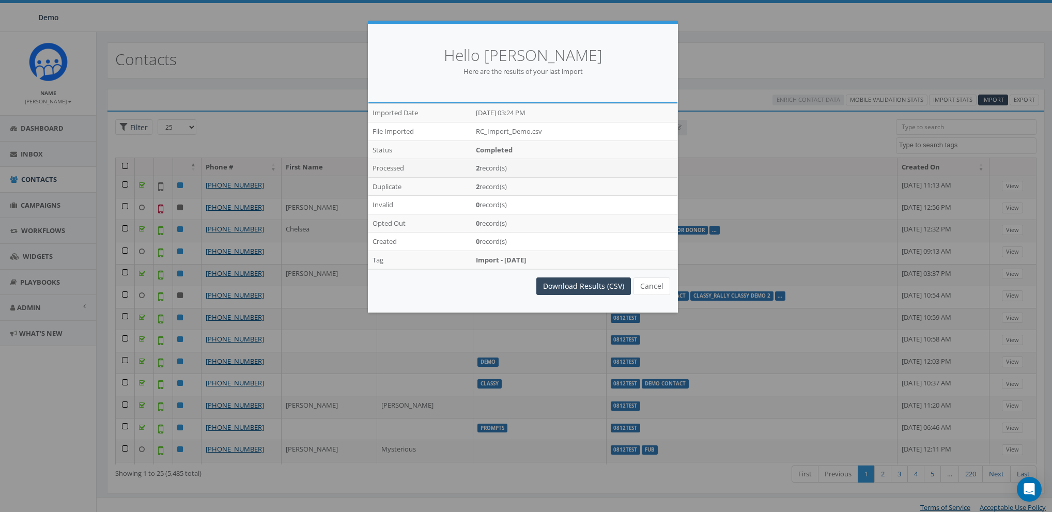
drag, startPoint x: 472, startPoint y: 170, endPoint x: 561, endPoint y: 169, distance: 89.4
click at [561, 169] on td "2 record(s)" at bounding box center [575, 168] width 206 height 19
drag, startPoint x: 473, startPoint y: 187, endPoint x: 565, endPoint y: 185, distance: 91.5
click at [565, 185] on td "2 record(s)" at bounding box center [575, 186] width 206 height 19
drag, startPoint x: 472, startPoint y: 206, endPoint x: 531, endPoint y: 210, distance: 59.5
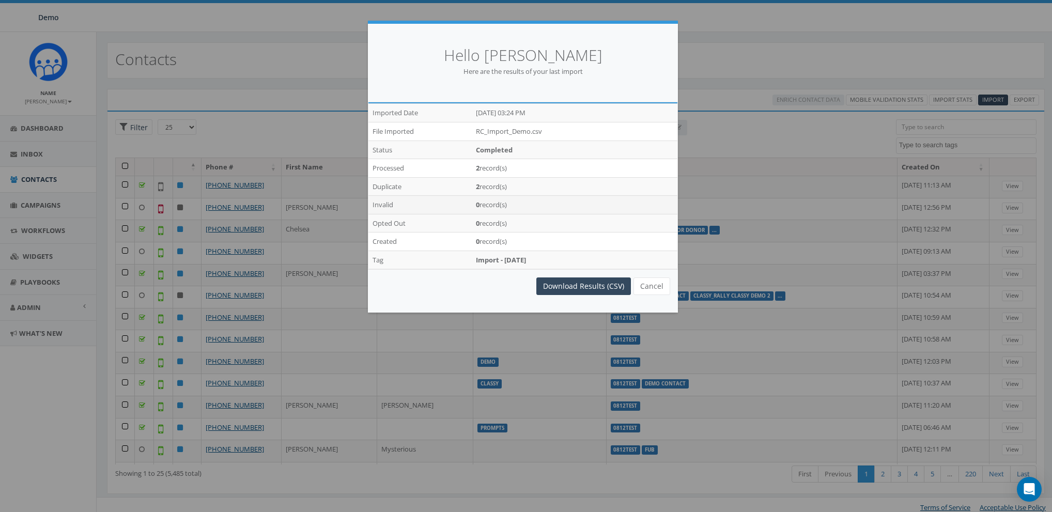
click at [535, 208] on td "0 record(s)" at bounding box center [575, 205] width 206 height 19
drag, startPoint x: 474, startPoint y: 221, endPoint x: 559, endPoint y: 222, distance: 85.2
click at [559, 222] on td "0 record(s)" at bounding box center [575, 223] width 206 height 19
click at [659, 301] on div "Download Results (CSV) Cancel Stay Here, Dont Refresh !! Your file is getting r…" at bounding box center [523, 290] width 310 height 43
click at [650, 288] on button "Cancel" at bounding box center [651, 286] width 37 height 18
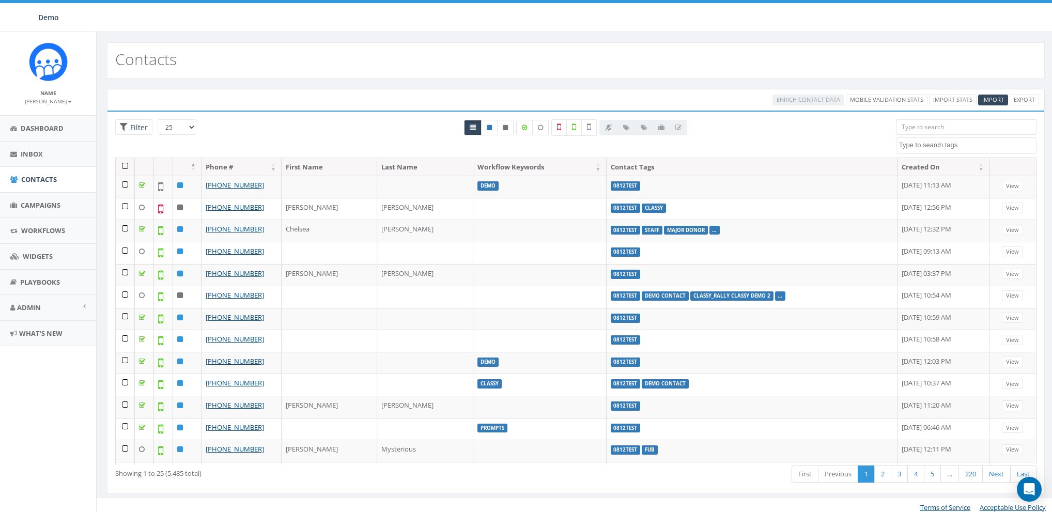
click at [933, 147] on textarea "Search" at bounding box center [967, 145] width 137 height 9
type textarea "boo"
select select "Boo"
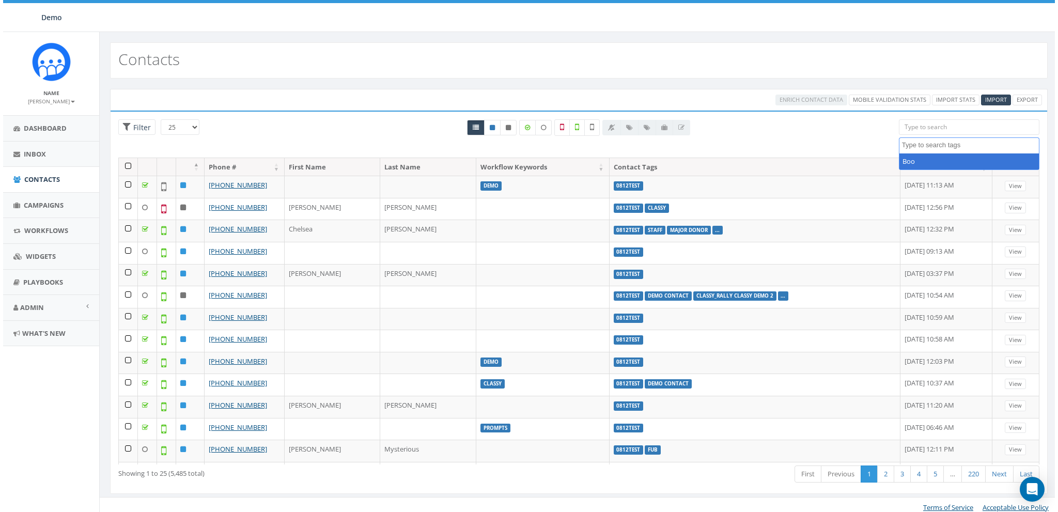
scroll to position [18, 0]
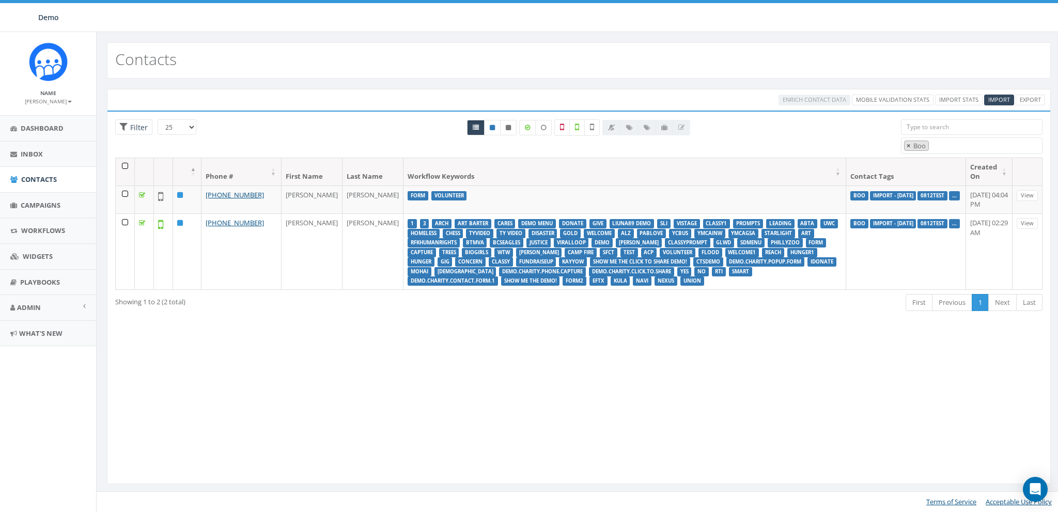
click at [908, 144] on span "×" at bounding box center [909, 145] width 4 height 9
select select
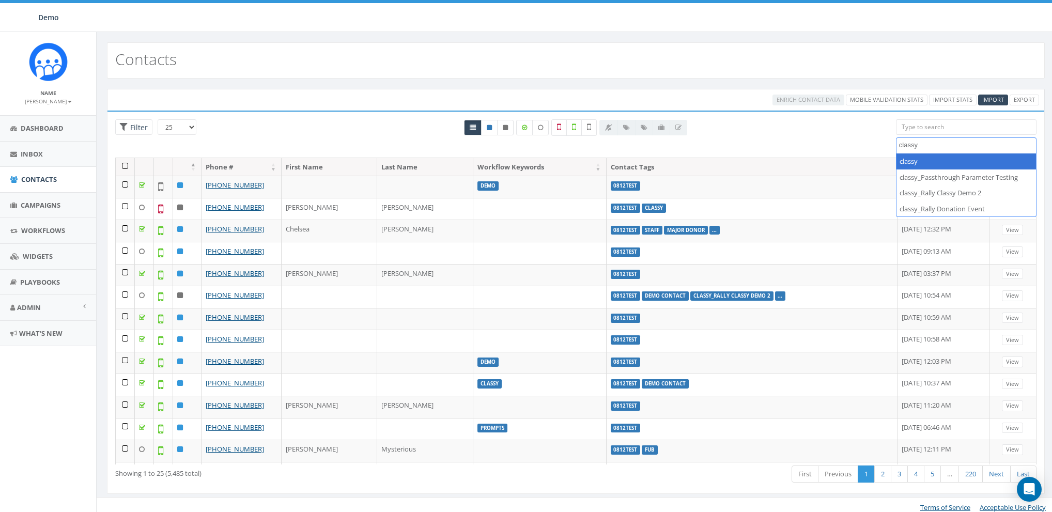
type textarea "classy"
select select "classy"
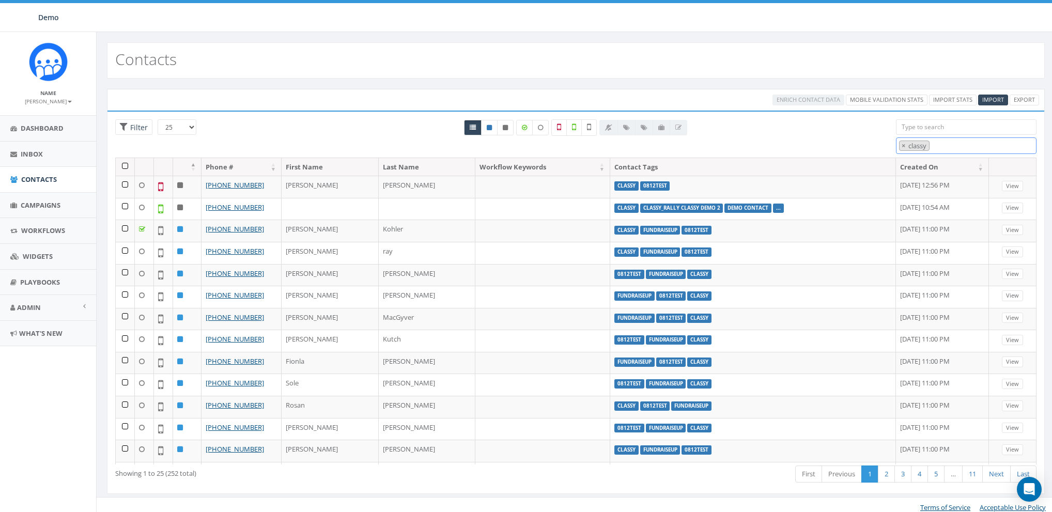
click at [974, 147] on span "× classy" at bounding box center [966, 145] width 141 height 17
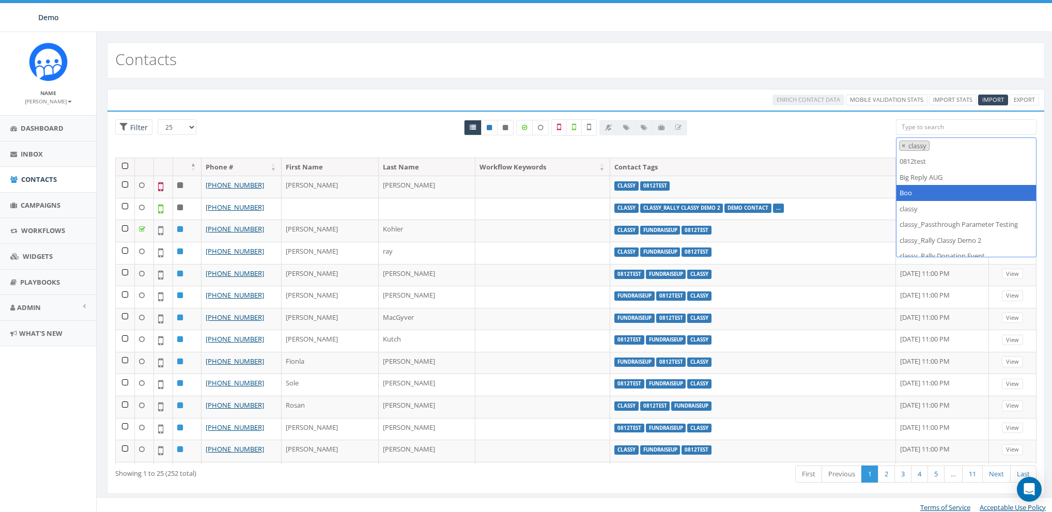
select select "Boo"
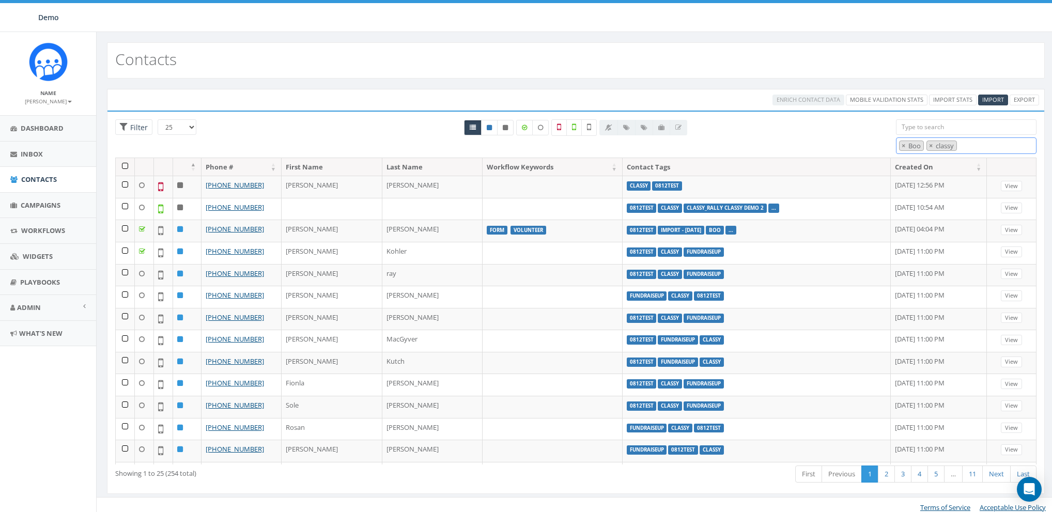
click at [1015, 149] on span "× Boo × classy" at bounding box center [966, 145] width 141 height 17
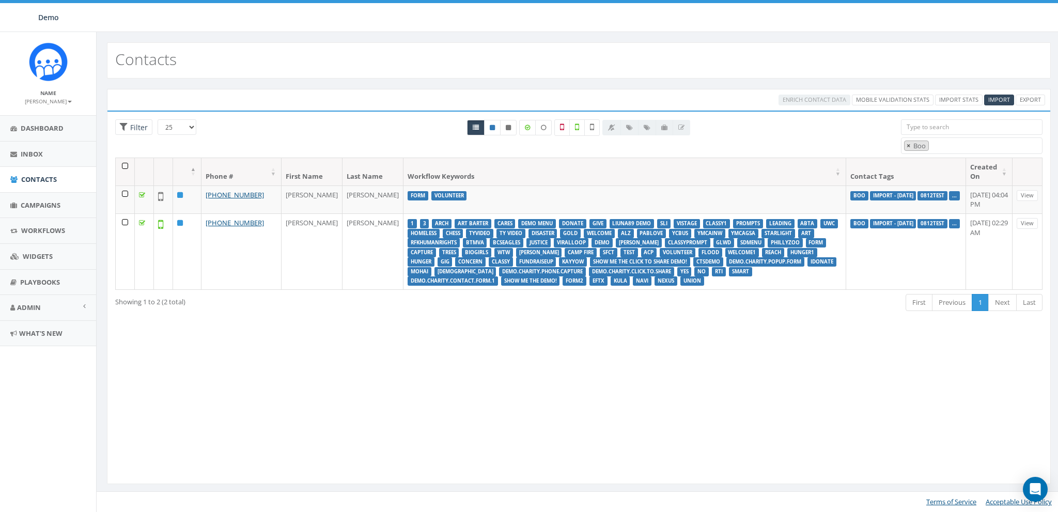
click at [907, 145] on span "×" at bounding box center [909, 145] width 4 height 9
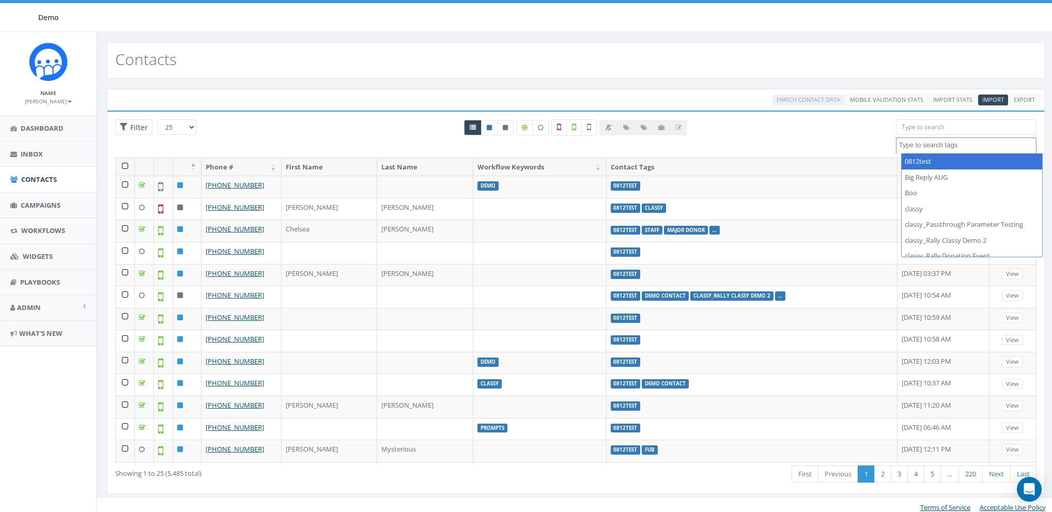
click at [873, 145] on div "All 0 contact(s) on current page All 2 contact(s) filtered" at bounding box center [575, 138] width 625 height 38
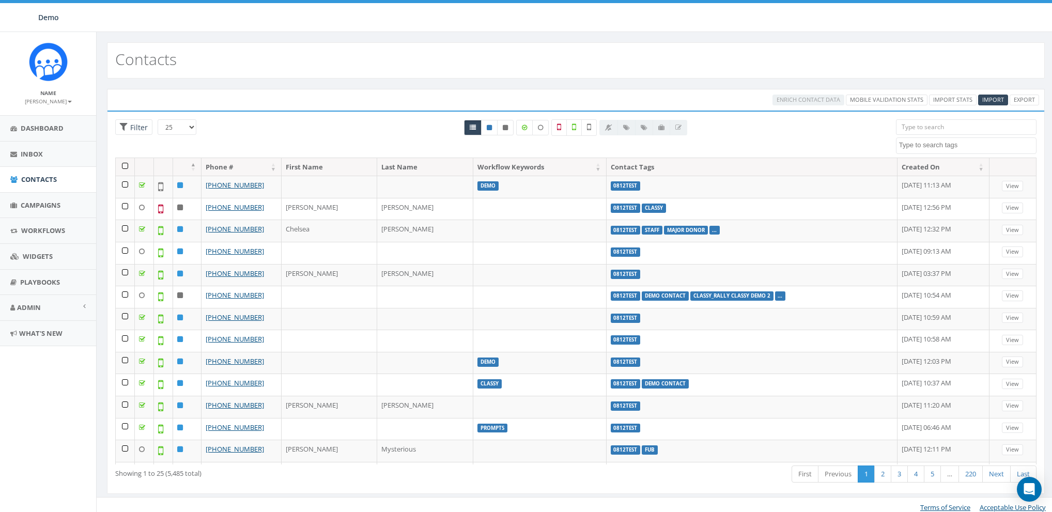
click at [929, 148] on textarea "Search" at bounding box center [967, 145] width 137 height 9
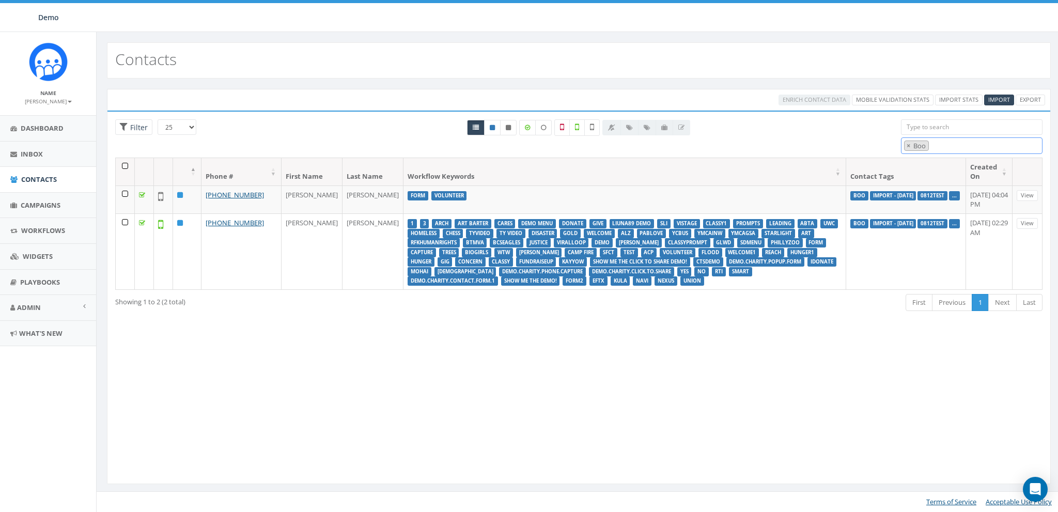
click at [951, 143] on span "× Boo" at bounding box center [972, 145] width 142 height 17
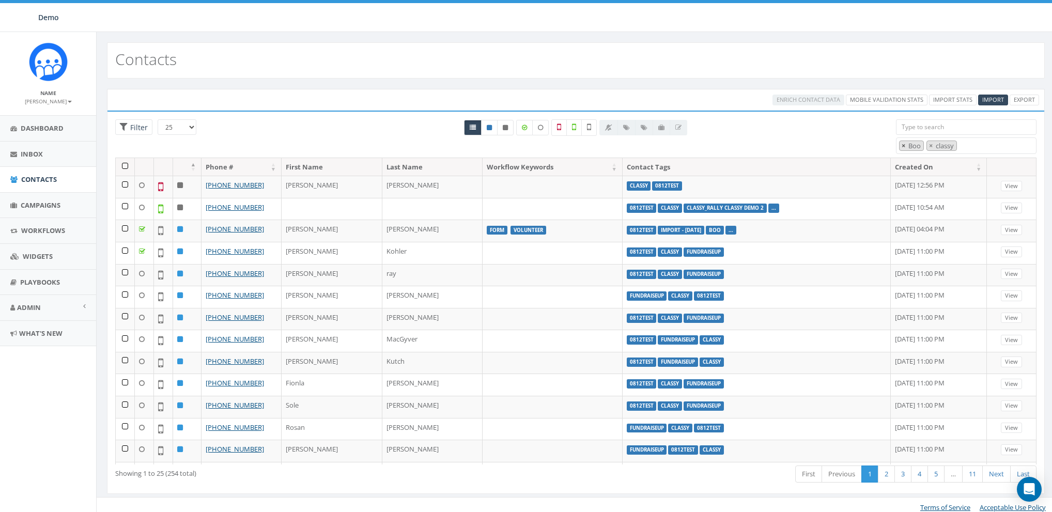
click at [902, 143] on span "×" at bounding box center [903, 145] width 4 height 9
select select "classy"
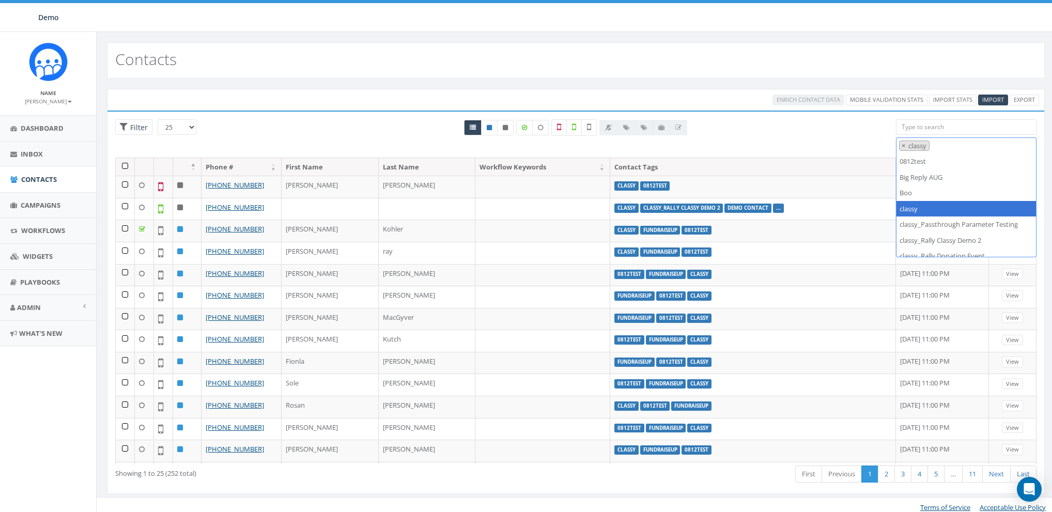
click at [902, 143] on span "×" at bounding box center [903, 145] width 4 height 9
select select
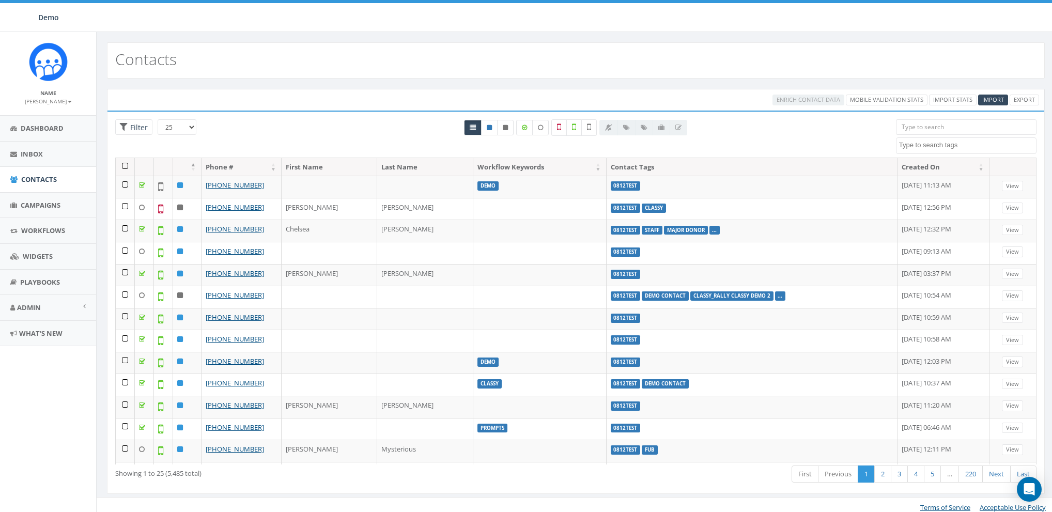
click at [873, 144] on div "All 0 contact(s) on current page All 252 contact(s) filtered" at bounding box center [575, 138] width 625 height 38
click at [142, 128] on span "Filter" at bounding box center [138, 127] width 20 height 10
radio input "true"
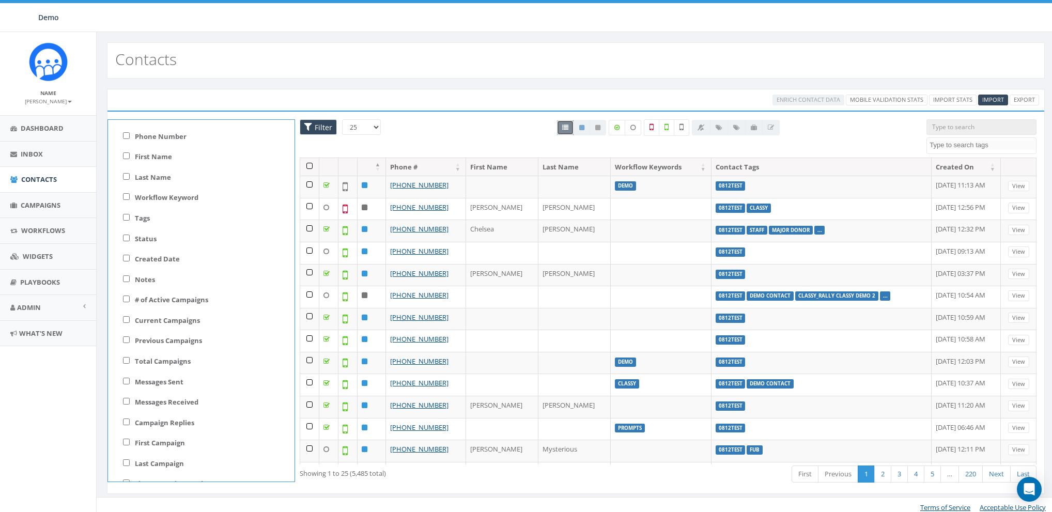
click at [139, 217] on label "Tags" at bounding box center [142, 218] width 15 height 10
click at [130, 217] on input "Tags" at bounding box center [126, 217] width 7 height 7
checkbox input "true"
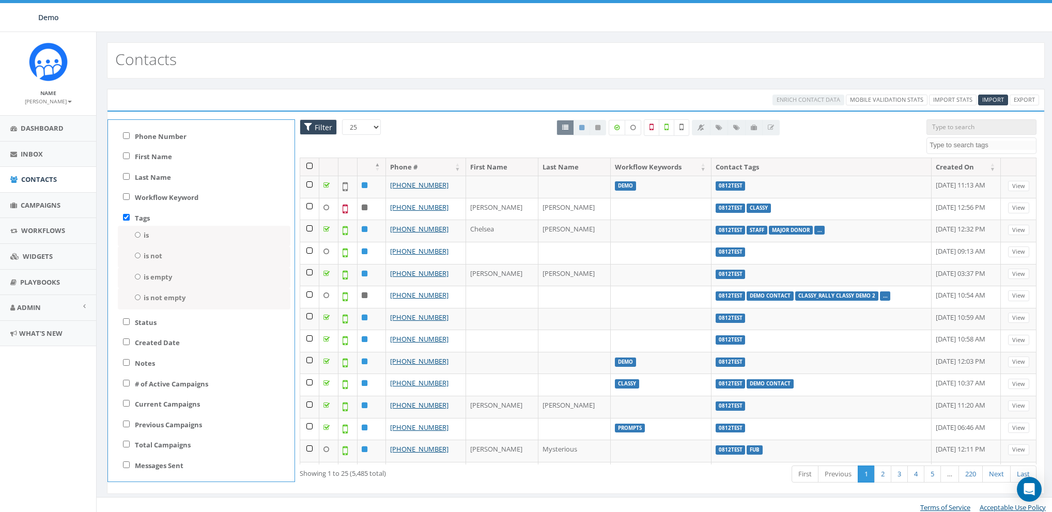
click at [147, 233] on label "is" at bounding box center [146, 235] width 5 height 10
click at [141, 233] on input "is" at bounding box center [137, 235] width 7 height 6
radio input "true"
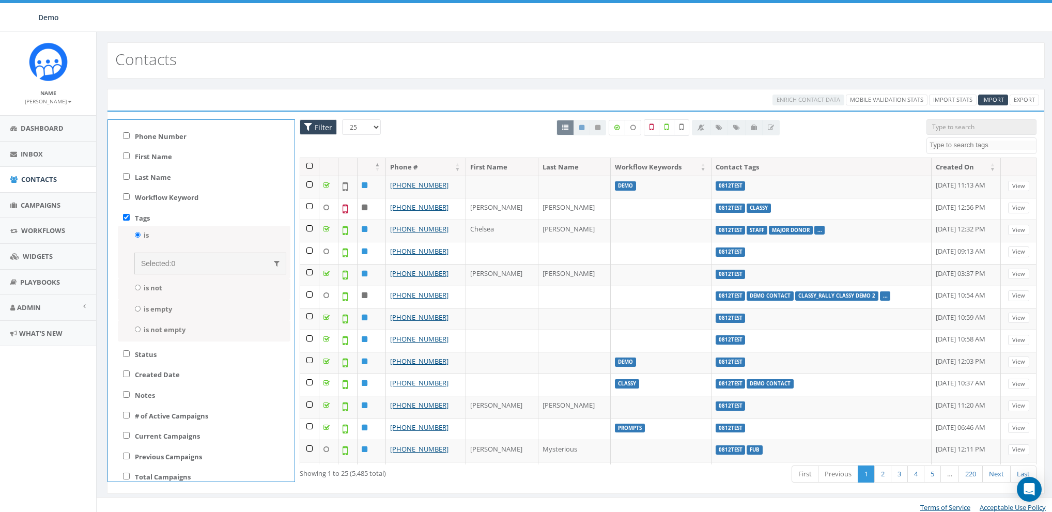
click at [168, 263] on span "Selected:" at bounding box center [156, 263] width 30 height 8
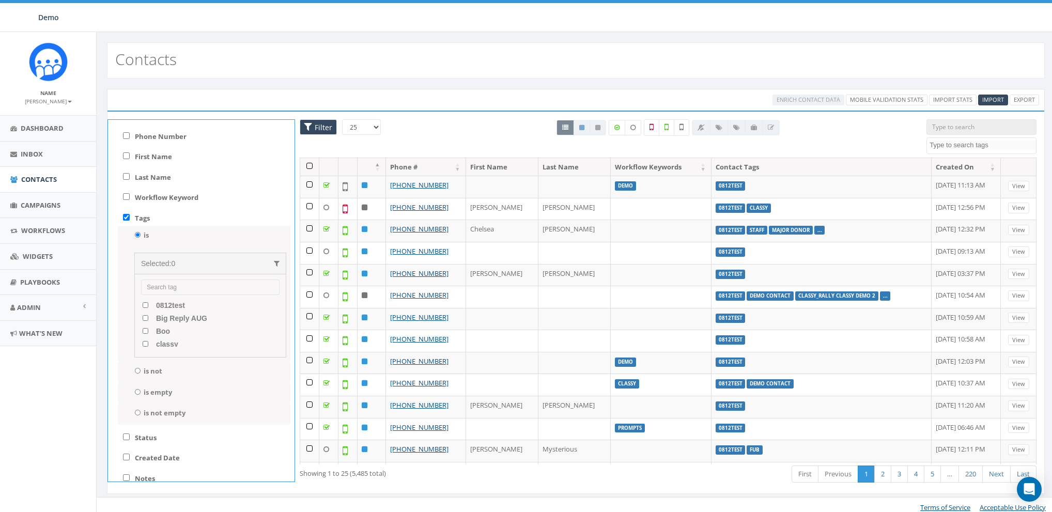
click at [168, 331] on span "Boo" at bounding box center [161, 331] width 17 height 8
click at [149, 331] on input "Boo" at bounding box center [145, 331] width 7 height 6
checkbox input "true"
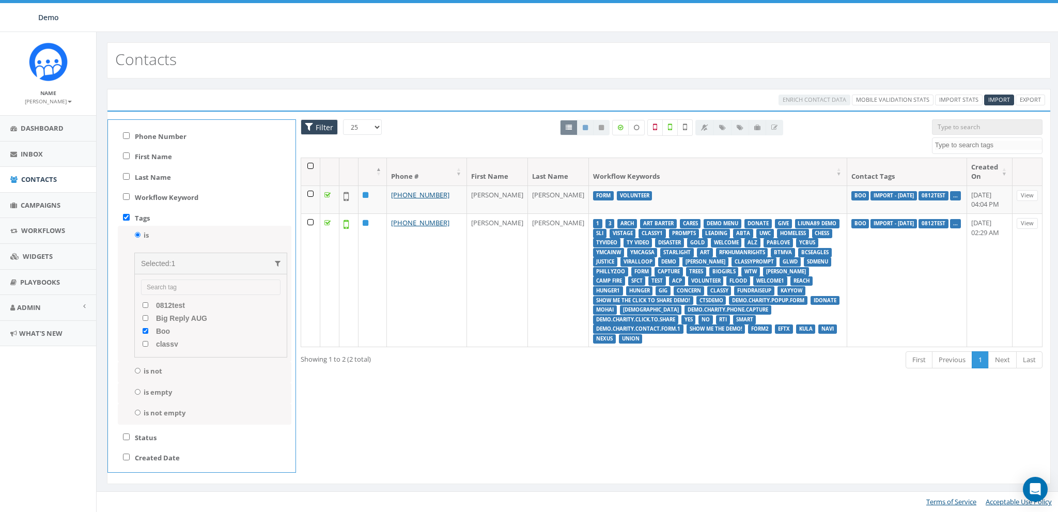
click at [163, 341] on span "classy" at bounding box center [165, 344] width 25 height 8
click at [149, 341] on input "classy" at bounding box center [145, 344] width 7 height 6
checkbox input "true"
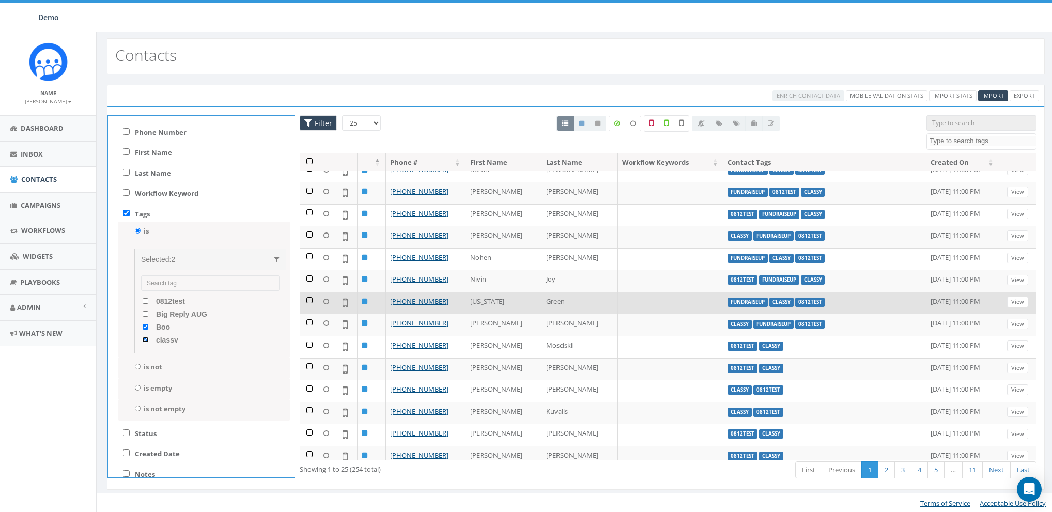
scroll to position [0, 0]
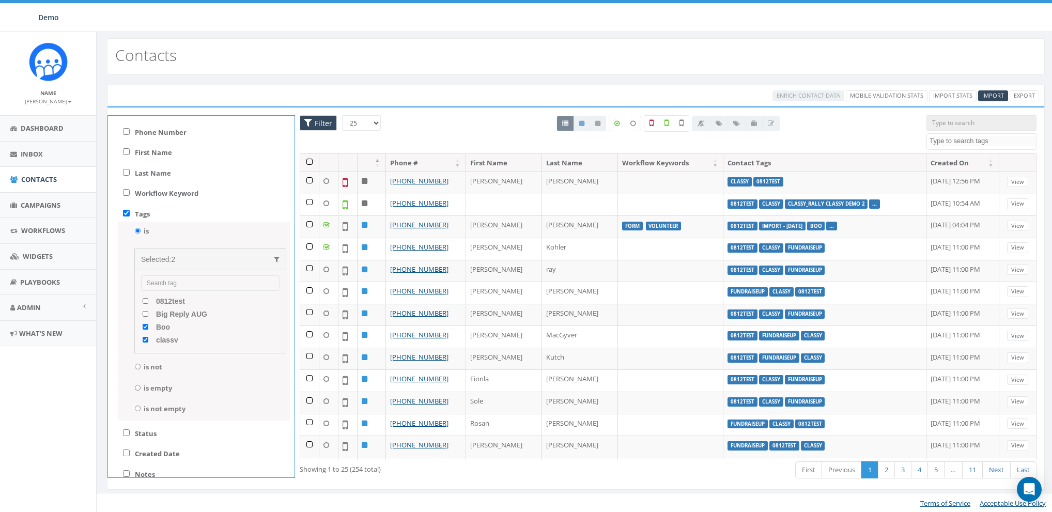
click at [124, 273] on div "is Selected: 2 0812test Big Reply AUG Boo classy classy_Rally Classy Demo 2 Loa…" at bounding box center [204, 290] width 173 height 136
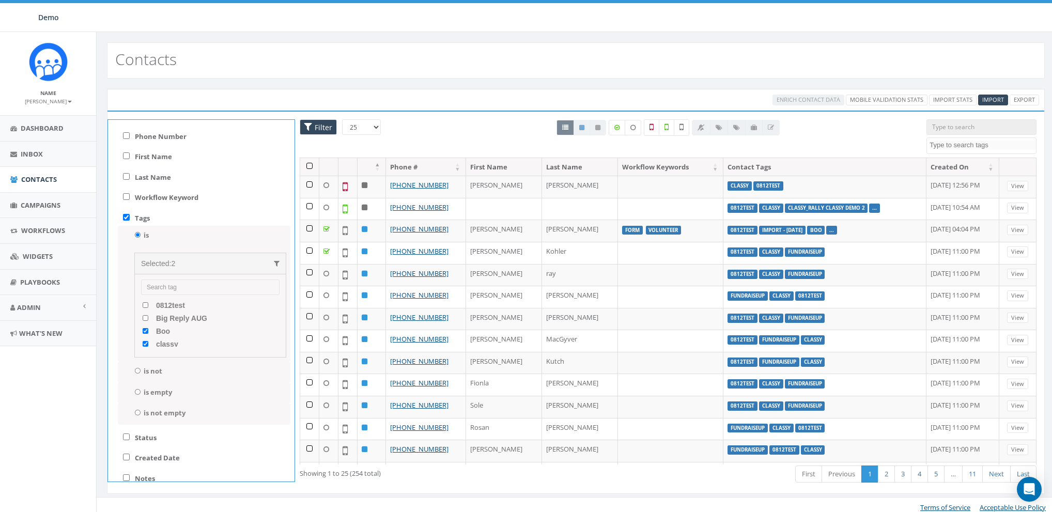
click at [222, 212] on div "Tags is Selected: 2 0812test Big Reply AUG Boo classy classy_Rally Classy Demo …" at bounding box center [201, 319] width 186 height 220
click at [216, 215] on div "Tags is Selected: 2 0812test Big Reply AUG Boo classy classy_Rally Classy Demo …" at bounding box center [201, 319] width 186 height 220
click at [193, 226] on div "is Selected: 2 0812test Big Reply AUG Boo classy classy_Rally Classy Demo 2 Loa…" at bounding box center [204, 294] width 173 height 136
click at [142, 220] on label "Tags" at bounding box center [142, 218] width 15 height 10
click at [130, 220] on input "Tags" at bounding box center [126, 217] width 7 height 7
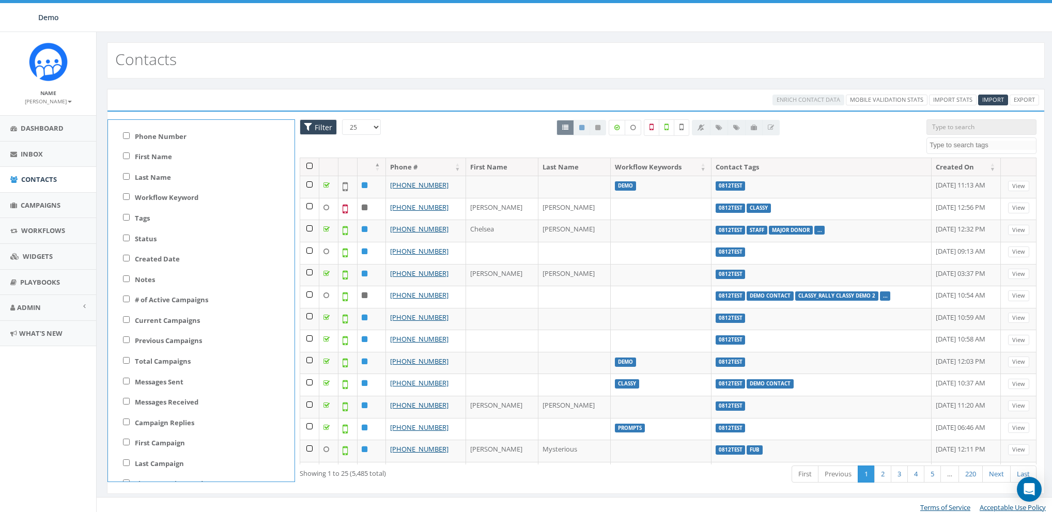
click at [142, 220] on label "Tags" at bounding box center [142, 218] width 15 height 10
click at [130, 220] on input "Tags" at bounding box center [126, 217] width 7 height 7
checkbox input "true"
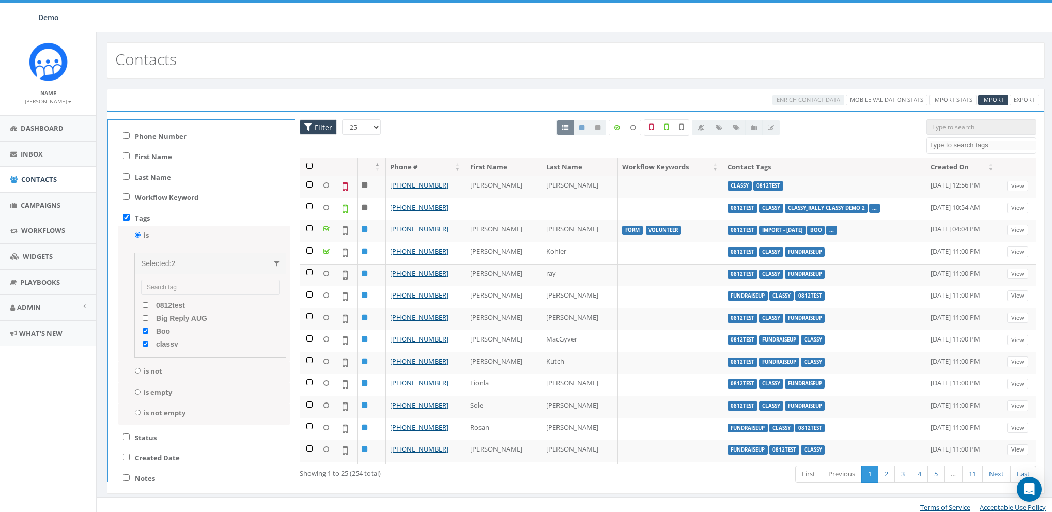
drag, startPoint x: 162, startPoint y: 335, endPoint x: 162, endPoint y: 343, distance: 8.3
click at [162, 336] on label "Boo" at bounding box center [156, 331] width 28 height 10
click at [149, 334] on input "Boo" at bounding box center [145, 331] width 7 height 6
checkbox input "false"
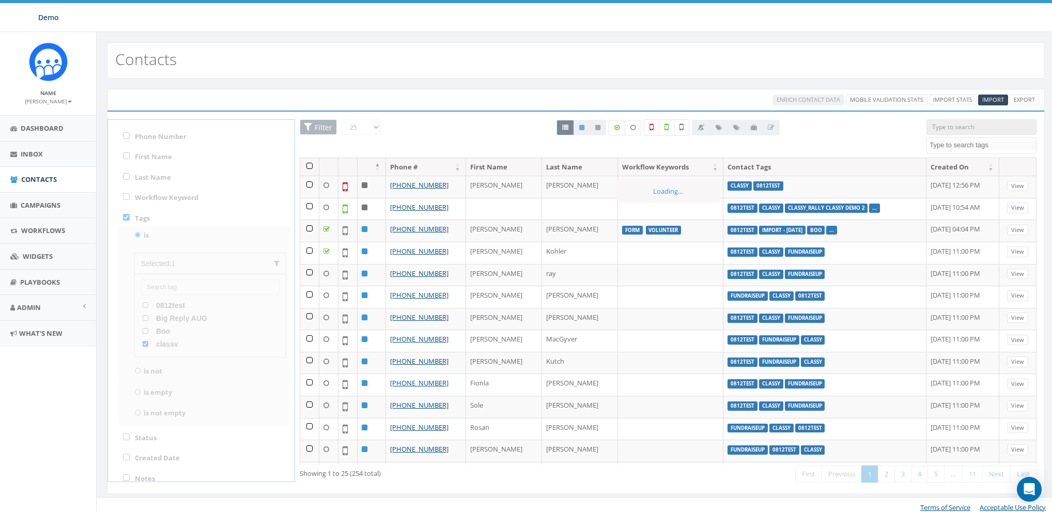
click at [161, 343] on span "classy" at bounding box center [165, 344] width 25 height 8
click at [149, 343] on input "classy" at bounding box center [145, 344] width 7 height 6
checkbox input "false"
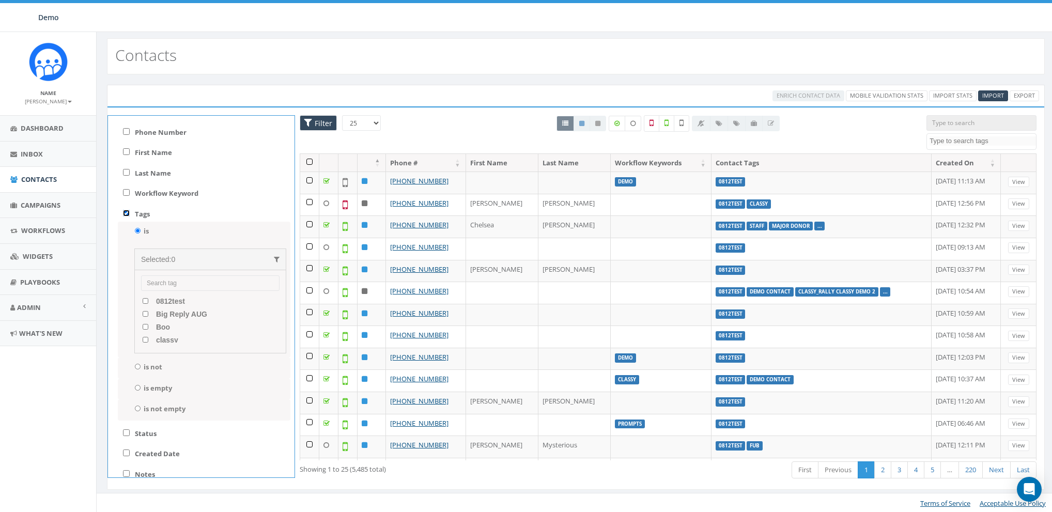
click at [125, 213] on input "Tags" at bounding box center [126, 213] width 7 height 7
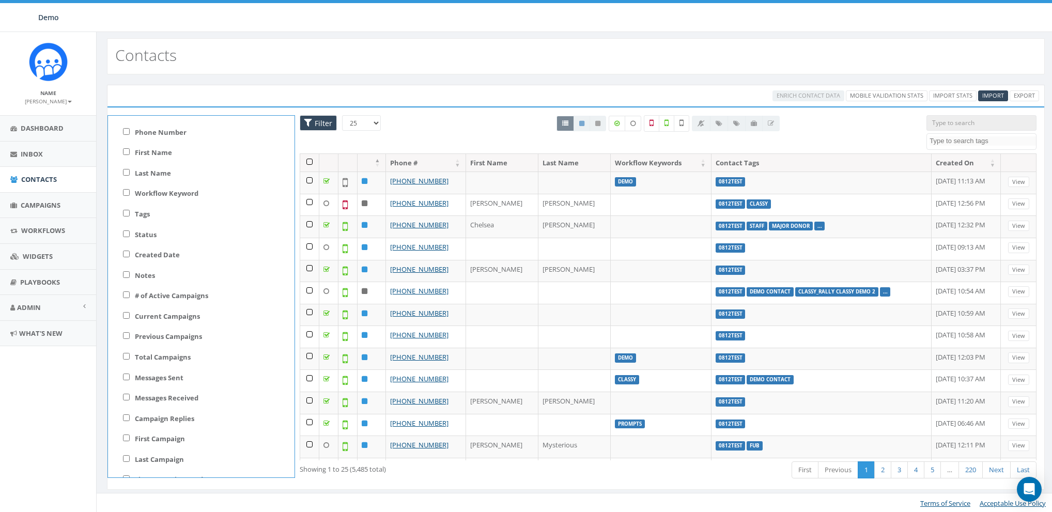
click at [139, 214] on label "Tags" at bounding box center [142, 214] width 15 height 10
click at [130, 214] on input "Tags" at bounding box center [126, 213] width 7 height 7
checkbox input "true"
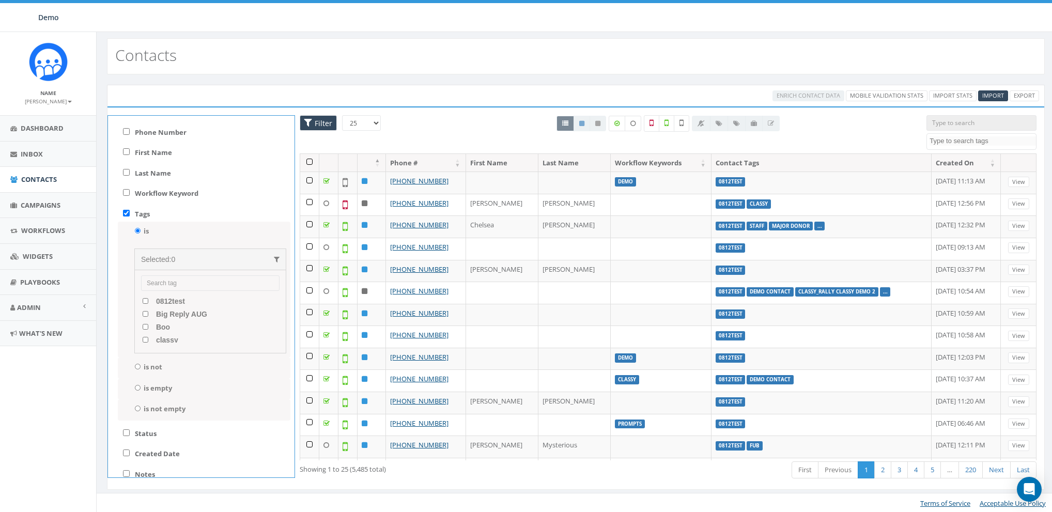
click at [161, 326] on span "Boo" at bounding box center [161, 327] width 17 height 8
click at [149, 326] on input "Boo" at bounding box center [145, 327] width 7 height 6
checkbox input "true"
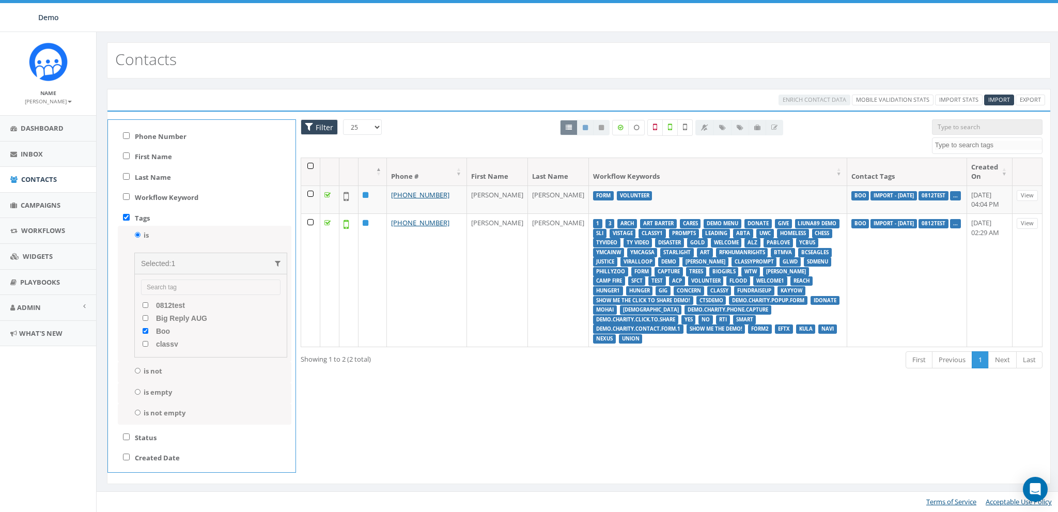
click at [136, 213] on label "Tags" at bounding box center [142, 218] width 15 height 10
click at [130, 214] on input "Tags" at bounding box center [126, 217] width 7 height 7
checkbox input "false"
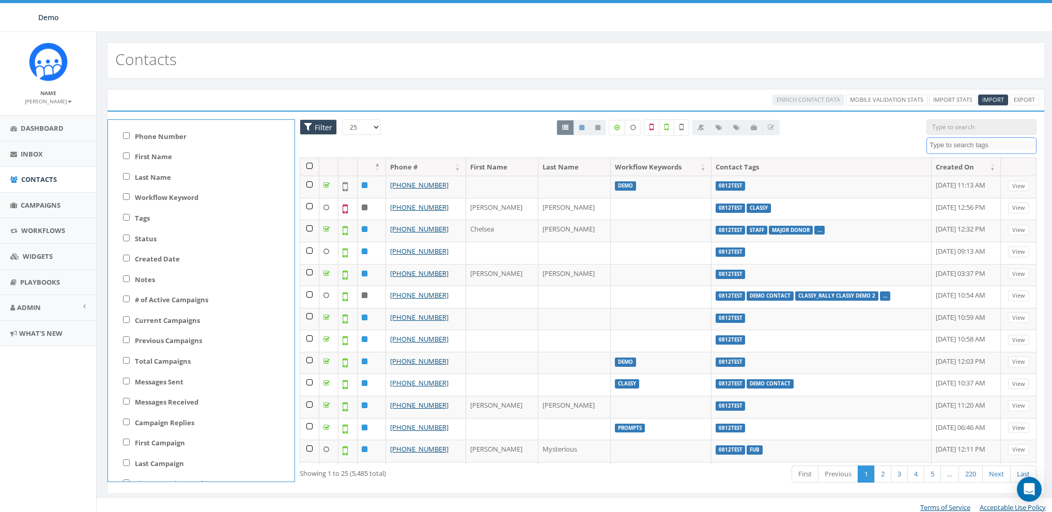
click at [980, 138] on span at bounding box center [981, 145] width 110 height 17
click at [25, 180] on span "Contacts" at bounding box center [39, 179] width 36 height 9
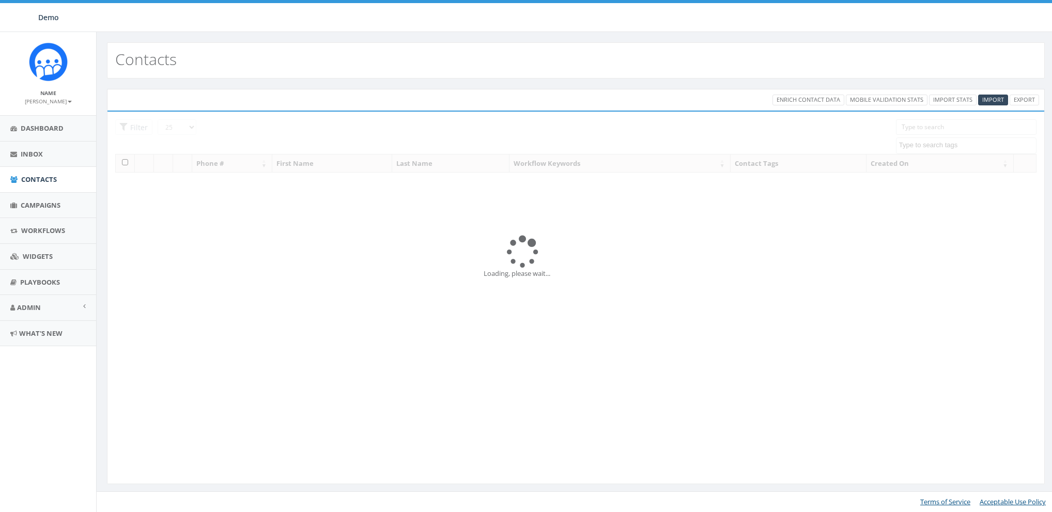
select select
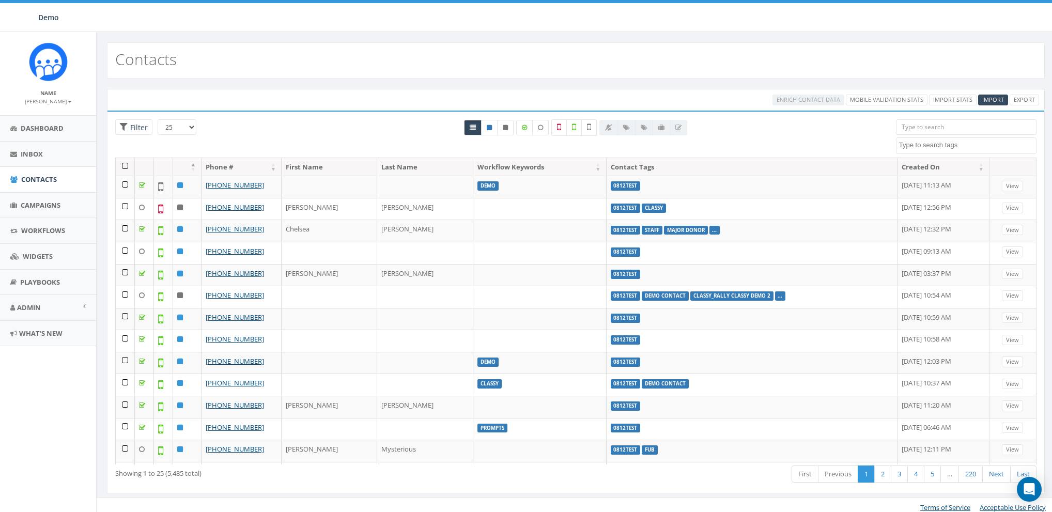
click at [287, 104] on div "Enrich Contact Data Mobile Validation Stats Import Stats Import Export" at bounding box center [576, 100] width 942 height 11
